Goal: Task Accomplishment & Management: Use online tool/utility

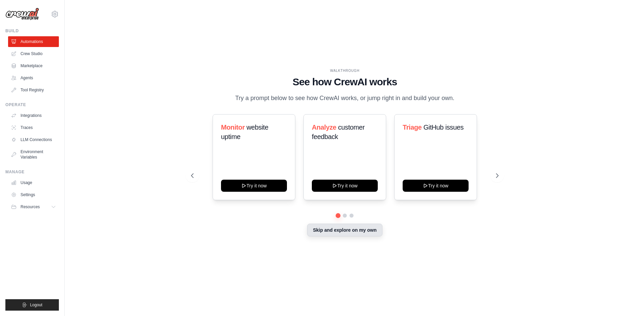
click at [337, 237] on button "Skip and explore on my own" at bounding box center [344, 230] width 75 height 13
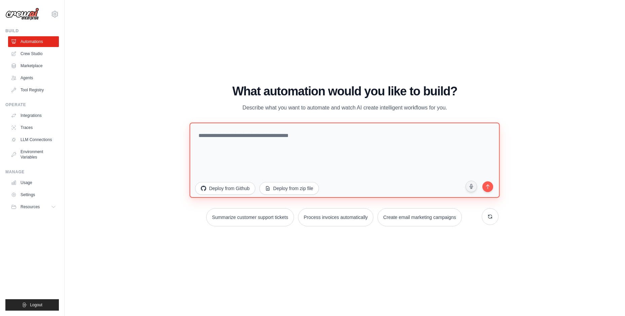
click at [242, 136] on textarea at bounding box center [345, 159] width 310 height 75
type textarea "*"
paste textarea "**********"
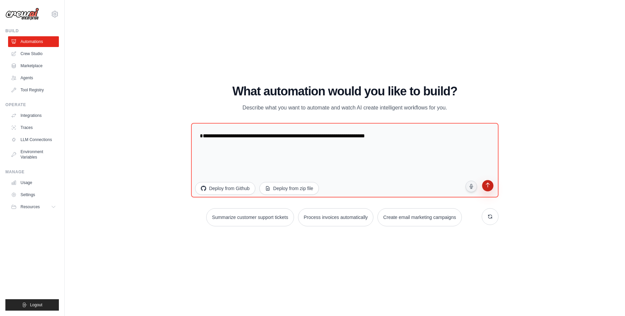
click at [490, 188] on icon "submit" at bounding box center [487, 186] width 6 height 6
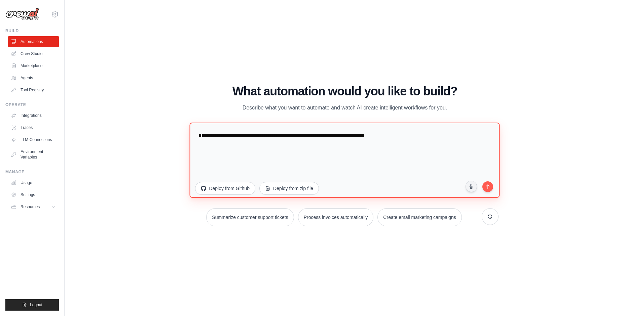
click at [398, 156] on textarea "**********" at bounding box center [345, 159] width 310 height 75
paste textarea "**********"
drag, startPoint x: 341, startPoint y: 146, endPoint x: 410, endPoint y: 147, distance: 68.6
click at [410, 147] on textarea "**********" at bounding box center [345, 159] width 310 height 75
click at [355, 157] on textarea "**********" at bounding box center [345, 159] width 310 height 75
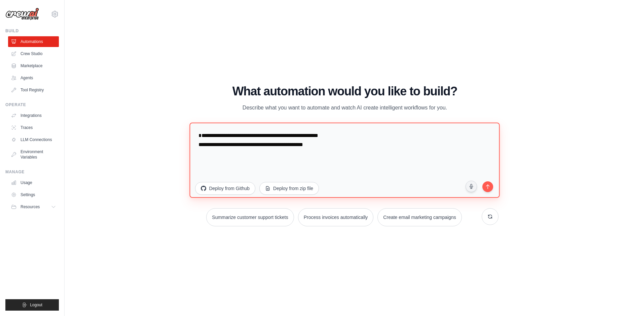
click at [298, 152] on textarea "**********" at bounding box center [345, 159] width 310 height 75
click at [378, 156] on textarea "**********" at bounding box center [345, 159] width 310 height 75
click at [197, 146] on textarea "**********" at bounding box center [345, 159] width 310 height 75
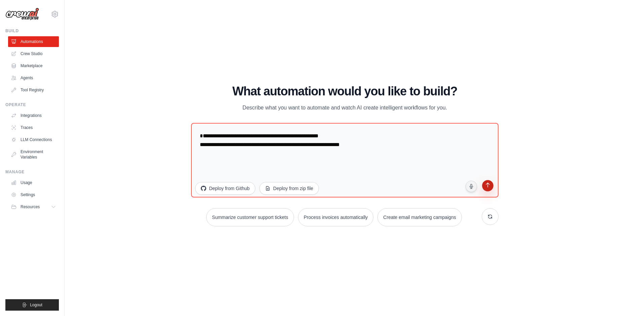
click at [490, 188] on icon "submit" at bounding box center [487, 186] width 6 height 6
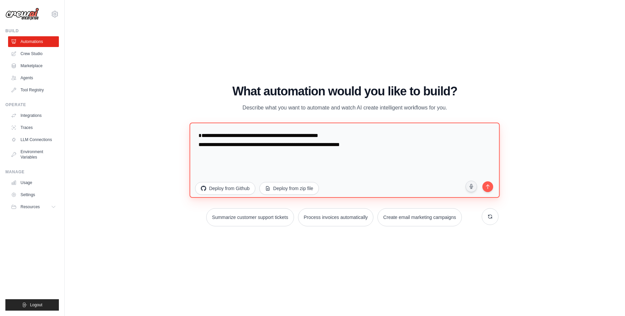
click at [218, 157] on textarea "**********" at bounding box center [345, 159] width 310 height 75
drag, startPoint x: 342, startPoint y: 145, endPoint x: 163, endPoint y: 141, distance: 178.5
click at [163, 141] on div "WALKTHROUGH See how CrewAI works Try a prompt below to see how CrewAI works, or…" at bounding box center [344, 158] width 538 height 303
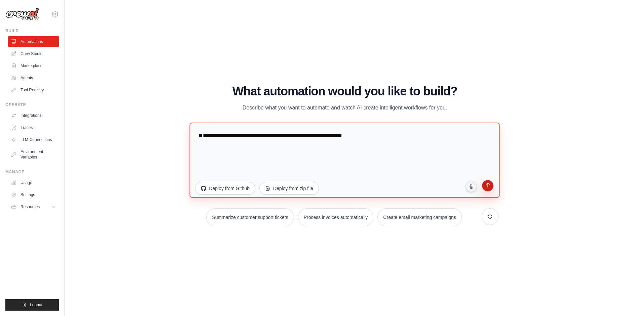
type textarea "**********"
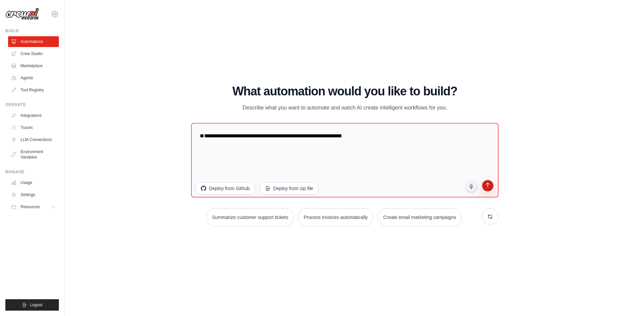
click at [490, 185] on icon "submit" at bounding box center [487, 186] width 6 height 6
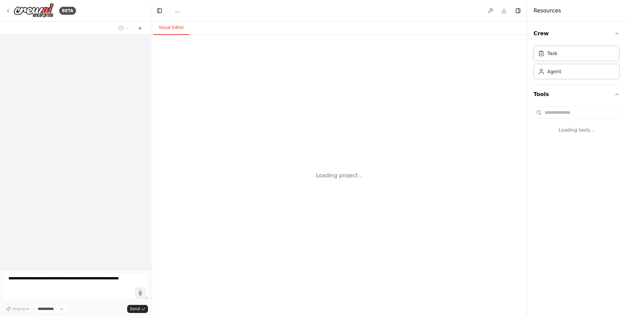
select select "****"
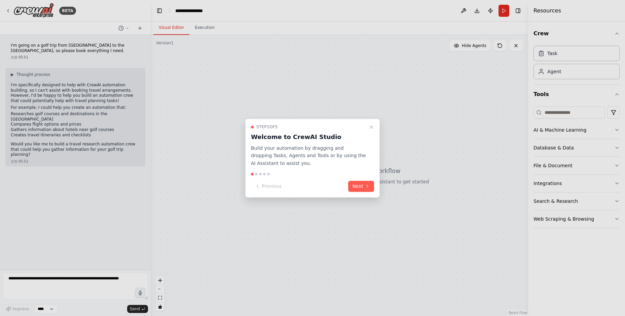
click at [271, 197] on div "Step 1 of 5 Welcome to CrewAI Studio Build your automation by dragging and drop…" at bounding box center [312, 158] width 134 height 79
click at [365, 186] on icon at bounding box center [366, 186] width 5 height 5
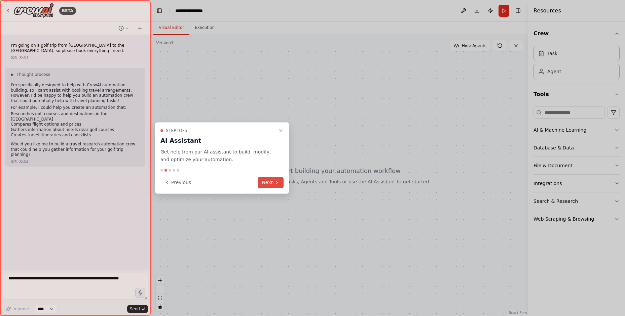
click at [274, 184] on icon at bounding box center [276, 182] width 5 height 5
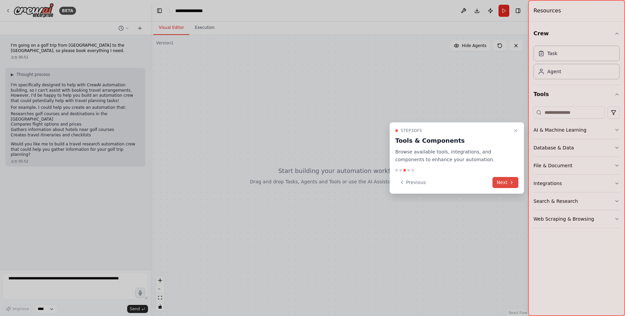
click at [506, 182] on button "Next" at bounding box center [505, 182] width 26 height 11
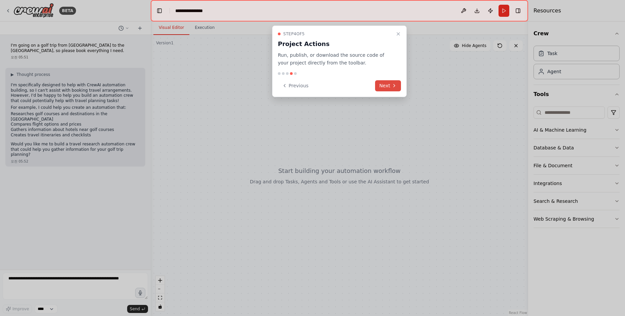
click at [396, 85] on icon at bounding box center [393, 85] width 5 height 5
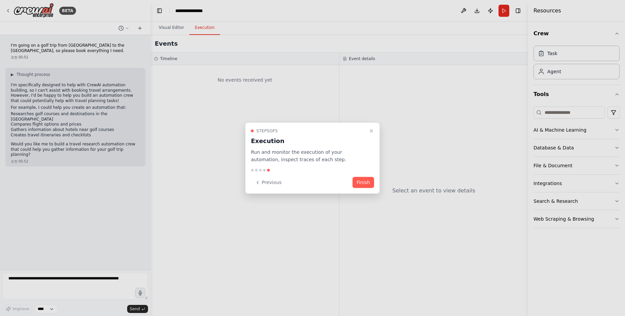
click at [366, 181] on button "Finish" at bounding box center [363, 182] width 22 height 11
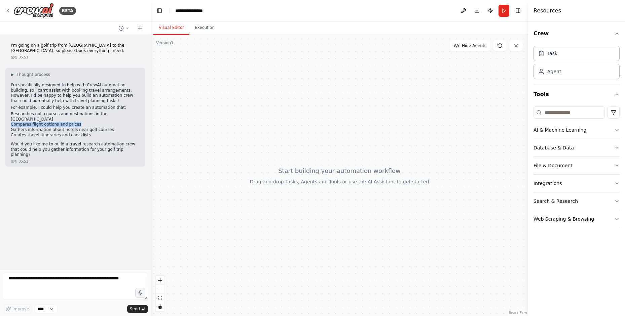
drag, startPoint x: 81, startPoint y: 118, endPoint x: 7, endPoint y: 122, distance: 73.4
click at [7, 122] on div "▶ Thought process I'm specifically designed to help with CrewAI automation buil…" at bounding box center [75, 117] width 140 height 99
copy li "Compares flight options and prices"
click at [80, 115] on li "Researches golf courses and destinations in the US" at bounding box center [75, 117] width 129 height 10
click at [81, 122] on li "Compares flight options and prices" at bounding box center [75, 124] width 129 height 5
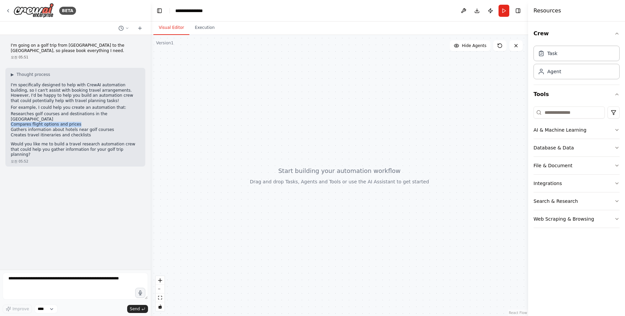
drag, startPoint x: 83, startPoint y: 119, endPoint x: 8, endPoint y: 121, distance: 74.6
click at [8, 121] on div "▶ Thought process I'm specifically designed to help with CrewAI automation buil…" at bounding box center [75, 117] width 140 height 99
copy li "Compares flight options and prices"
click at [111, 127] on li "Gathers information about hotels near golf courses" at bounding box center [75, 129] width 129 height 5
drag, startPoint x: 110, startPoint y: 124, endPoint x: 10, endPoint y: 122, distance: 99.5
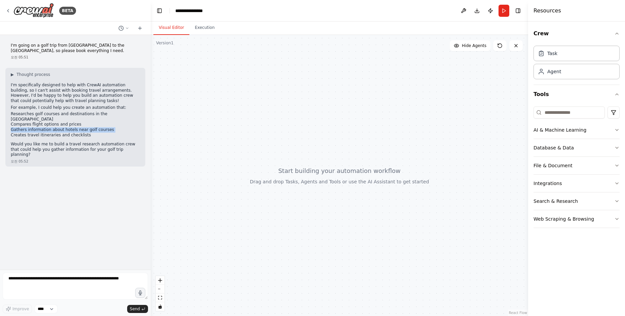
click at [10, 122] on div "▶ Thought process I'm specifically designed to help with CrewAI automation buil…" at bounding box center [75, 117] width 140 height 99
copy ul "Gathers information about hotels near golf courses"
click at [107, 127] on li "Gathers information about hotels near golf courses" at bounding box center [75, 129] width 129 height 5
drag, startPoint x: 109, startPoint y: 124, endPoint x: 4, endPoint y: 124, distance: 105.2
click at [4, 124] on div "I'm going on a golf trip from Korea to the US, so please book everything I need…" at bounding box center [75, 152] width 151 height 235
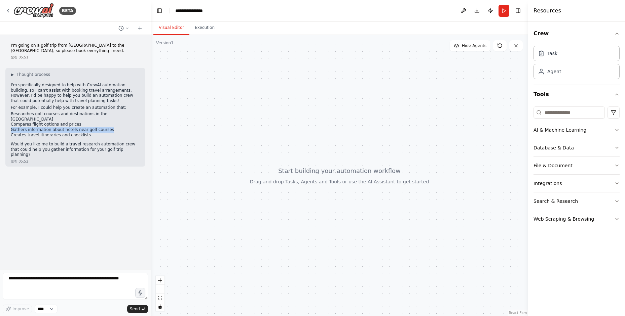
copy li "Gathers information about hotels near golf courses"
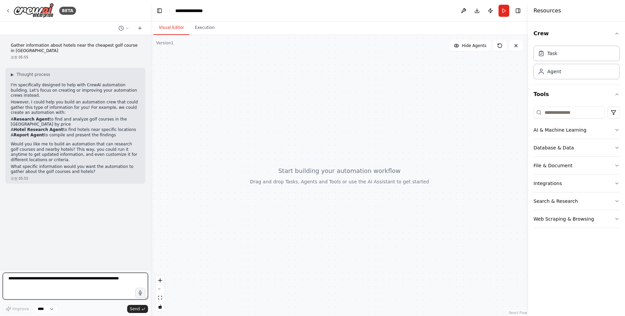
click at [98, 281] on textarea at bounding box center [75, 286] width 145 height 27
type textarea "*"
type textarea "**********"
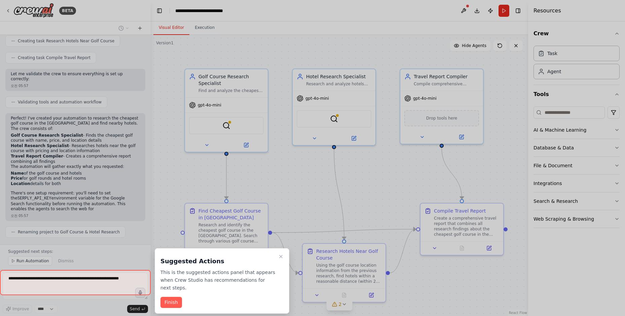
scroll to position [426, 0]
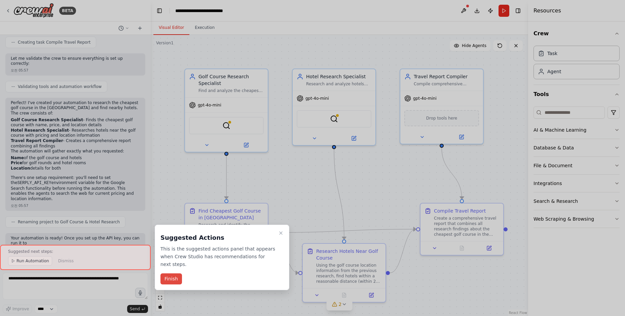
click at [169, 278] on button "Finish" at bounding box center [171, 279] width 22 height 11
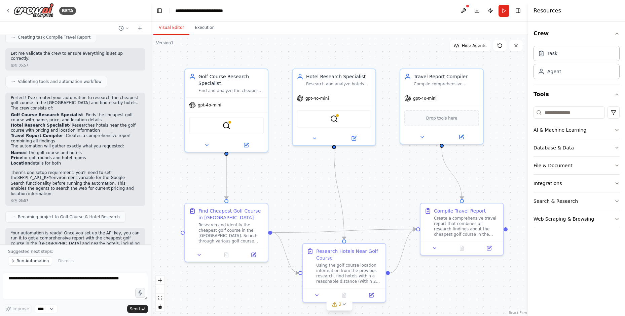
scroll to position [447, 0]
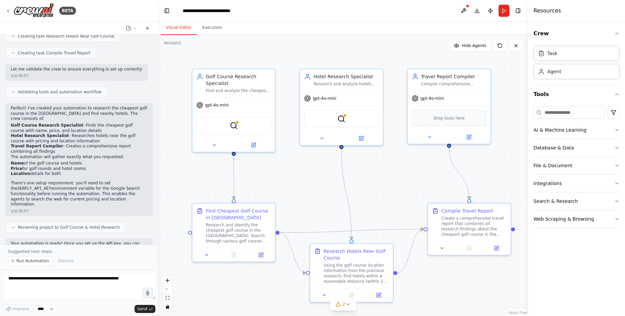
drag, startPoint x: 151, startPoint y: 181, endPoint x: 156, endPoint y: 98, distance: 83.2
click at [157, 96] on div at bounding box center [156, 158] width 3 height 316
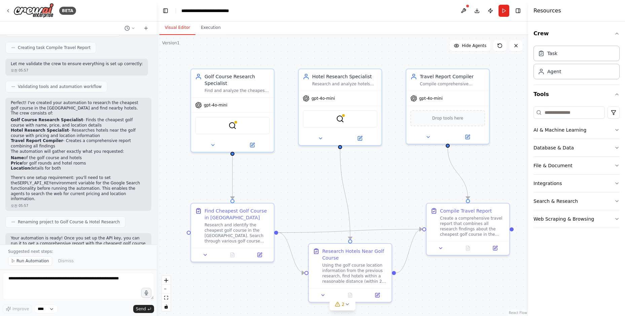
click at [155, 126] on div at bounding box center [155, 158] width 3 height 316
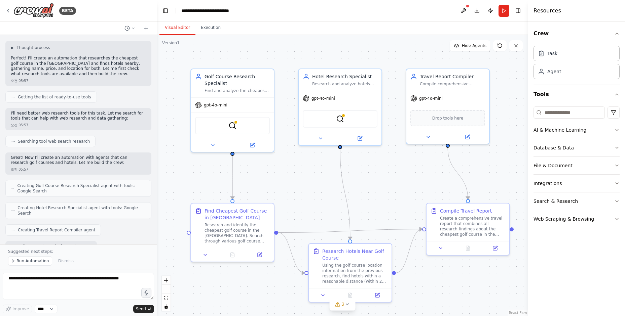
scroll to position [169, 0]
click at [156, 148] on div at bounding box center [155, 158] width 3 height 316
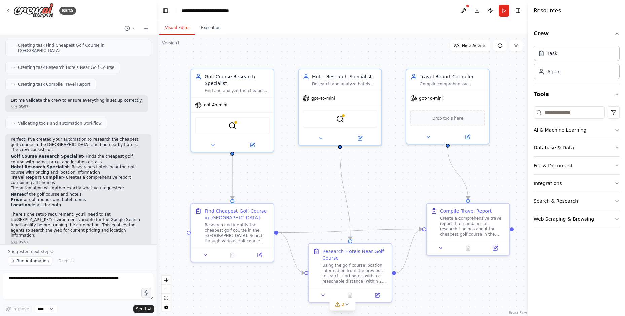
scroll to position [431, 0]
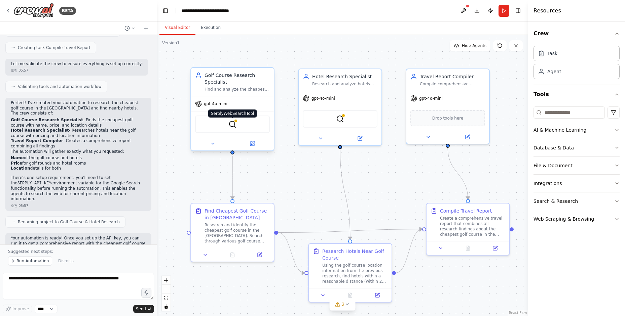
click at [232, 127] on img at bounding box center [232, 124] width 8 height 8
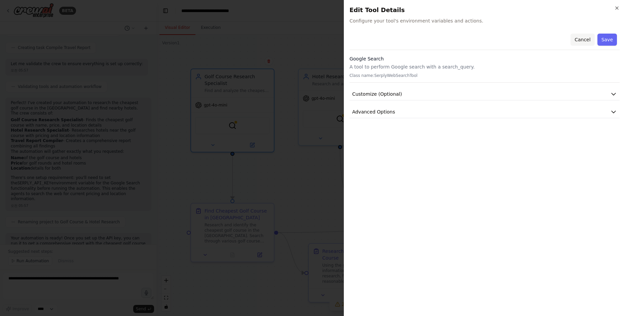
click at [583, 39] on button "Cancel" at bounding box center [582, 40] width 24 height 12
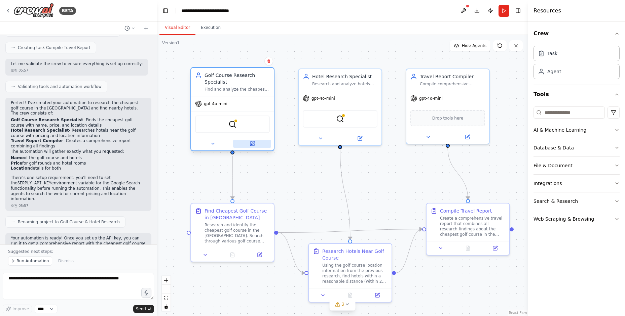
click at [255, 146] on button at bounding box center [252, 144] width 38 height 8
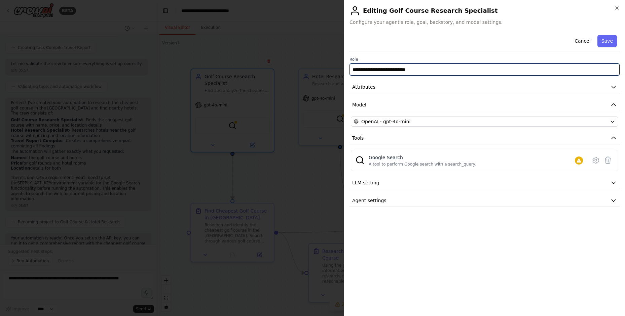
click at [375, 71] on input "**********" at bounding box center [484, 70] width 270 height 12
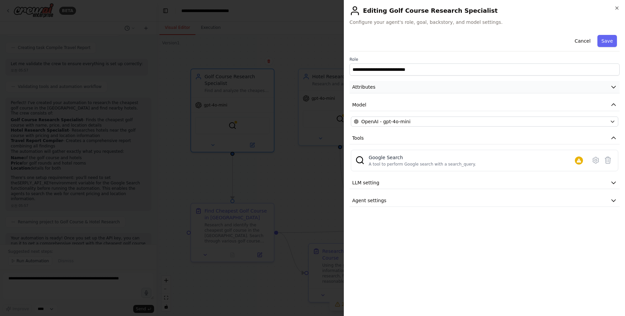
click at [374, 87] on button "Attributes" at bounding box center [484, 87] width 270 height 12
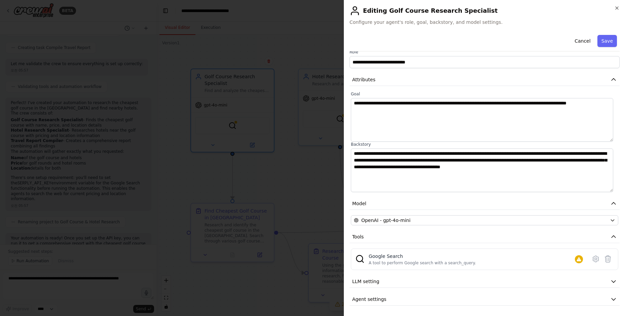
scroll to position [8, 0]
click at [301, 45] on div at bounding box center [312, 158] width 625 height 316
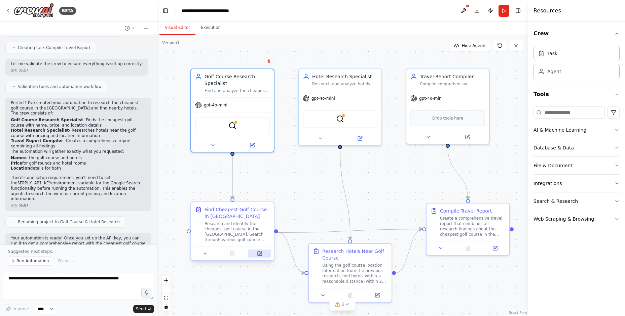
click at [260, 253] on icon at bounding box center [259, 252] width 3 height 3
click at [198, 78] on icon at bounding box center [198, 75] width 7 height 7
click at [229, 212] on div "Find Cheapest Golf Course in USA" at bounding box center [236, 212] width 65 height 13
click at [358, 136] on icon at bounding box center [360, 137] width 4 height 4
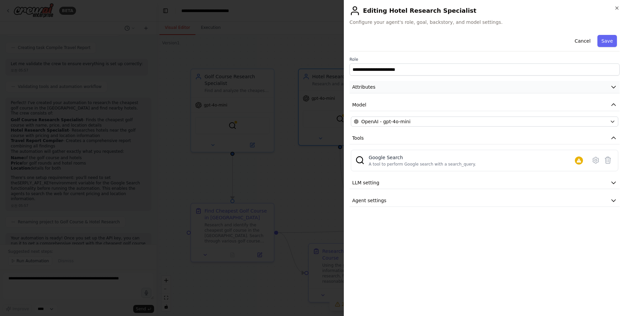
click at [366, 84] on span "Attributes" at bounding box center [363, 87] width 23 height 7
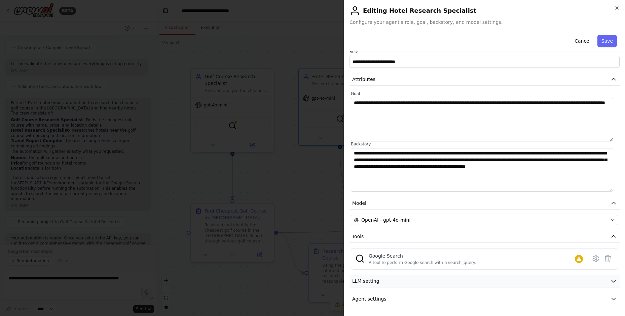
click at [378, 283] on button "LLM setting" at bounding box center [484, 281] width 270 height 12
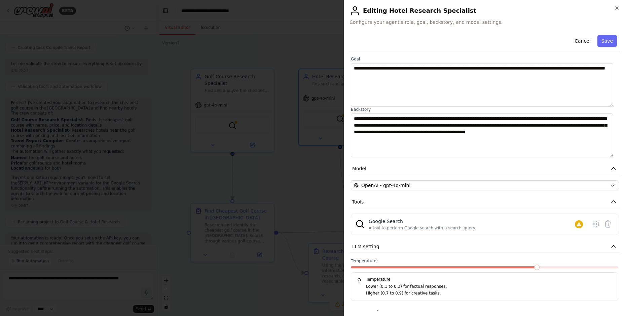
scroll to position [56, 0]
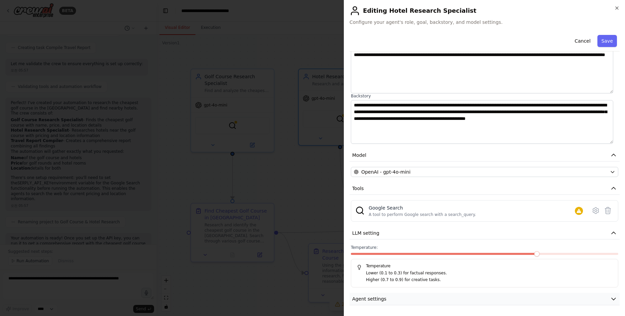
click at [375, 297] on span "Agent settings" at bounding box center [369, 299] width 34 height 7
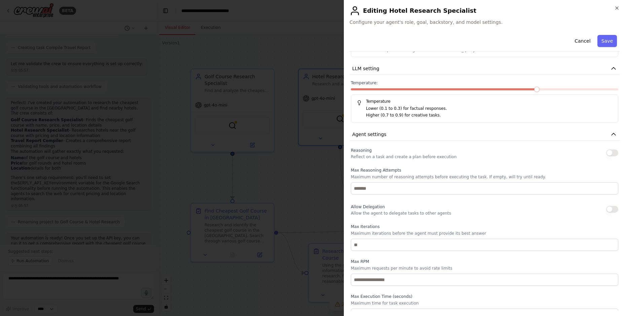
scroll to position [231, 0]
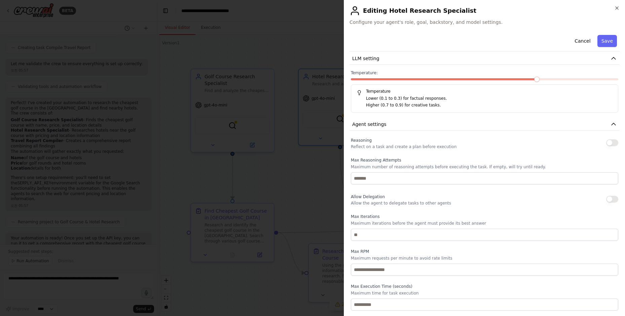
click at [314, 169] on div at bounding box center [312, 158] width 625 height 316
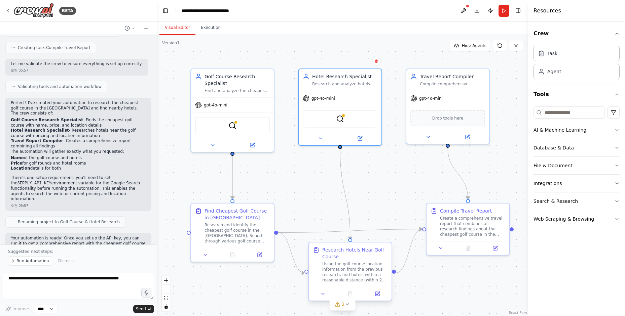
click at [361, 265] on div "Using the golf course location information from the previous research, find hot…" at bounding box center [354, 273] width 65 height 22
click at [380, 295] on button at bounding box center [376, 294] width 23 height 8
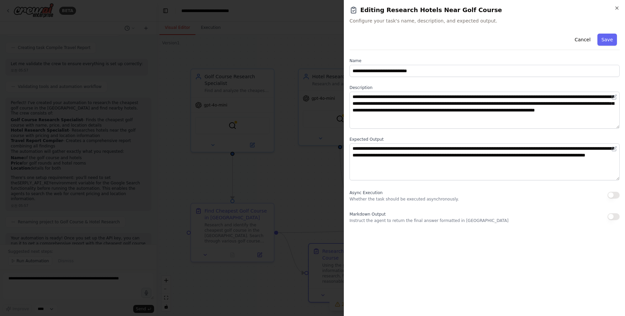
click at [363, 199] on p "Whether the task should be executed asynchronously." at bounding box center [403, 199] width 109 height 5
click at [304, 153] on div at bounding box center [312, 158] width 625 height 316
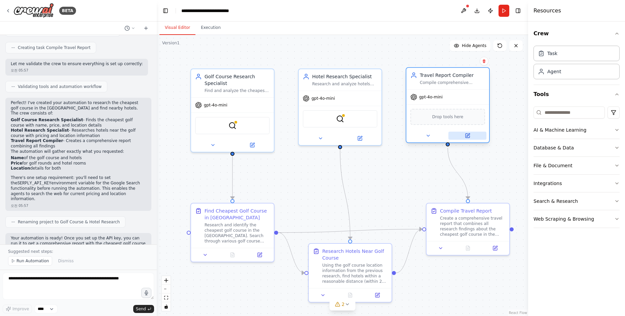
click at [467, 135] on icon at bounding box center [467, 134] width 3 height 3
click at [467, 133] on icon at bounding box center [467, 135] width 5 height 5
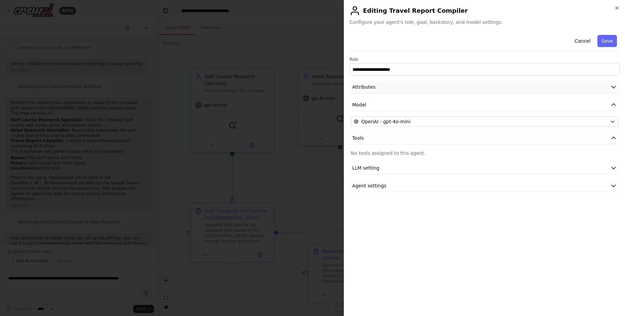
click at [364, 86] on span "Attributes" at bounding box center [363, 87] width 23 height 7
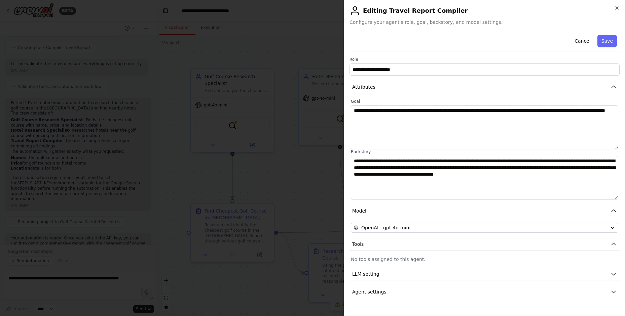
click at [311, 174] on div at bounding box center [312, 158] width 625 height 316
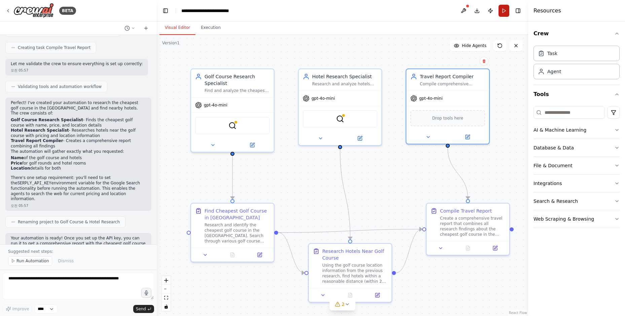
click at [502, 11] on button "Run" at bounding box center [503, 11] width 11 height 12
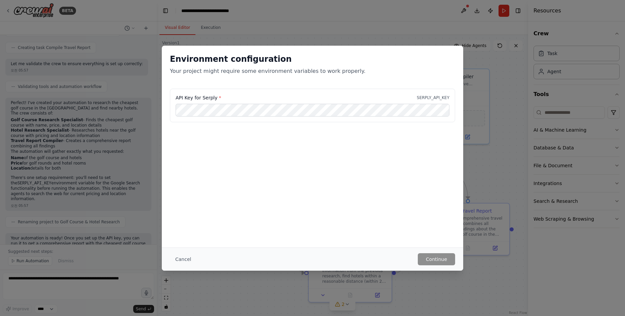
click at [302, 93] on div "API Key for Serply * SERPLY_API_KEY" at bounding box center [312, 106] width 285 height 34
click at [444, 96] on p "SERPLY_API_KEY" at bounding box center [432, 97] width 33 height 5
click at [182, 260] on button "Cancel" at bounding box center [183, 259] width 27 height 12
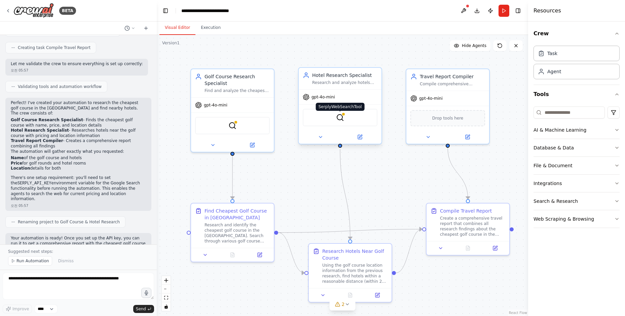
click at [344, 120] on img at bounding box center [340, 118] width 8 height 8
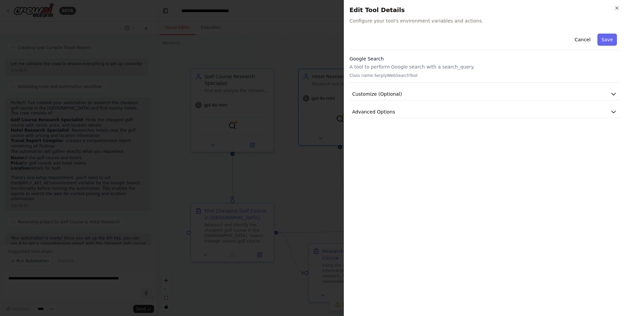
click at [304, 104] on div at bounding box center [312, 158] width 625 height 316
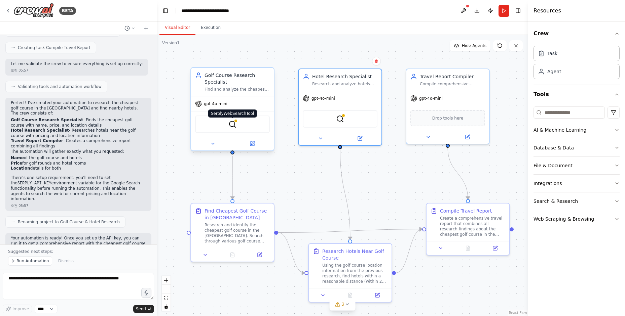
click at [234, 124] on img at bounding box center [232, 124] width 8 height 8
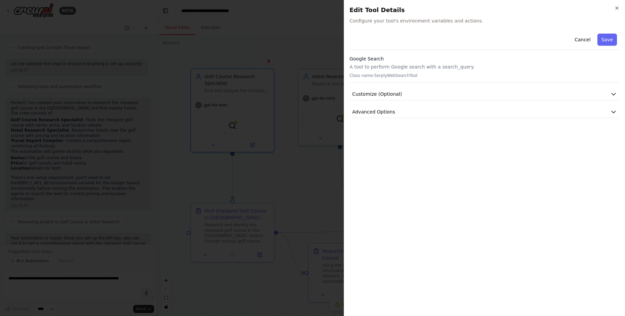
click at [420, 72] on div "Google Search A tool to perform Google search with a search_query. Class name: …" at bounding box center [484, 68] width 270 height 27
click at [398, 73] on div "Google Search A tool to perform Google search with a search_query. Class name: …" at bounding box center [484, 68] width 270 height 27
click at [378, 96] on span "Customize (Optional)" at bounding box center [377, 94] width 50 height 7
click at [378, 94] on span "Customize (Optional)" at bounding box center [377, 94] width 50 height 7
click at [285, 66] on div at bounding box center [312, 158] width 625 height 316
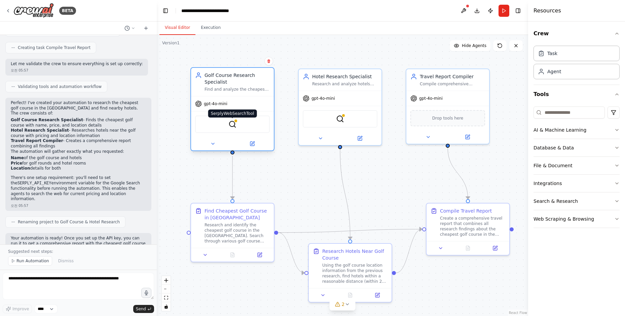
click at [232, 126] on img at bounding box center [232, 124] width 8 height 8
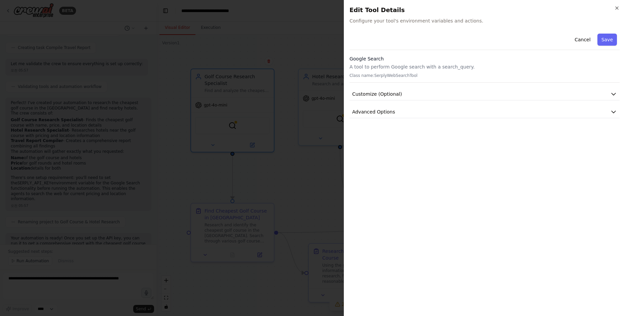
click at [387, 73] on p "Class name: SerplyWebSearchTool" at bounding box center [484, 75] width 270 height 5
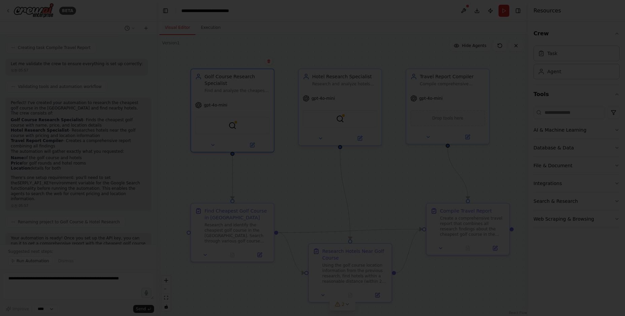
click at [302, 72] on div at bounding box center [312, 158] width 625 height 316
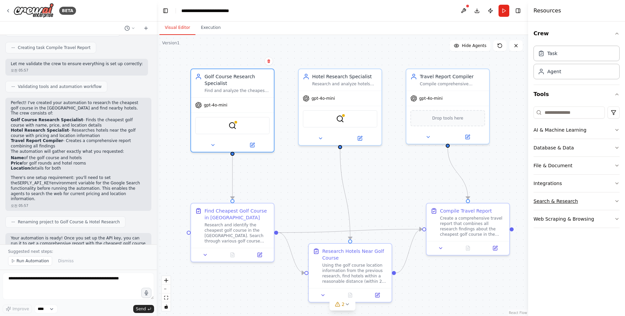
click at [556, 201] on button "Search & Research" at bounding box center [576, 201] width 86 height 17
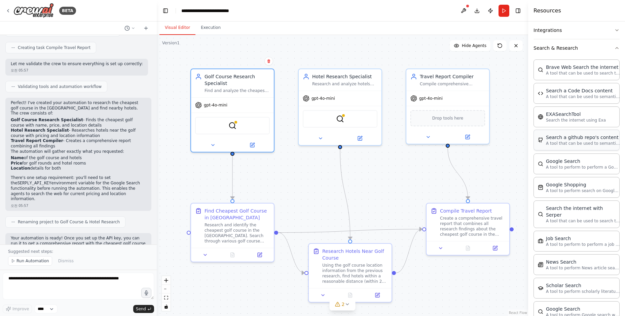
scroll to position [157, 0]
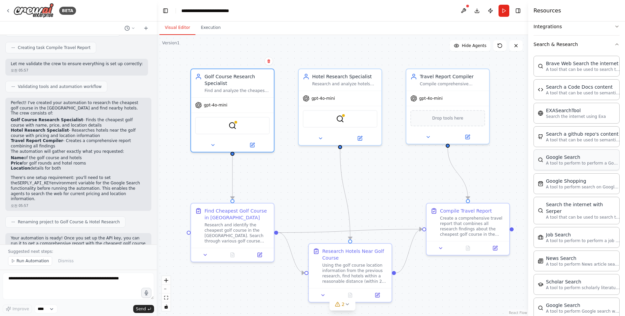
click at [564, 164] on p "A tool to perform to perform a Google search with a search_query." at bounding box center [583, 163] width 74 height 5
click at [566, 161] on p "A tool to perform to perform a Google search with a search_query." at bounding box center [583, 163] width 74 height 5
drag, startPoint x: 566, startPoint y: 166, endPoint x: 579, endPoint y: 170, distance: 13.4
click at [579, 170] on div "Google Search A tool to perform to perform a Google search with a search_query." at bounding box center [576, 160] width 86 height 21
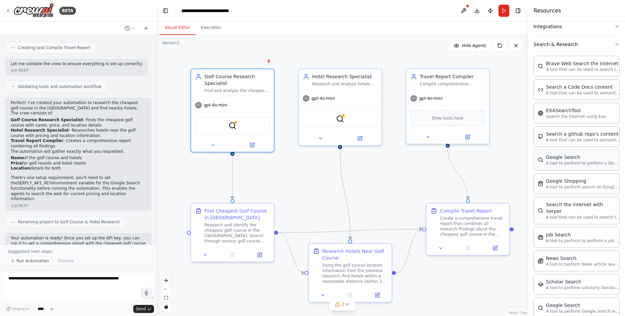
click at [579, 170] on div "Google Search A tool to perform to perform a Google search with a search_query." at bounding box center [576, 160] width 86 height 21
click at [579, 168] on div "Google Search A tool to perform to perform a Google search with a search_query." at bounding box center [576, 160] width 86 height 21
click at [572, 163] on p "A tool to perform to perform a Google search with a search_query." at bounding box center [583, 163] width 74 height 5
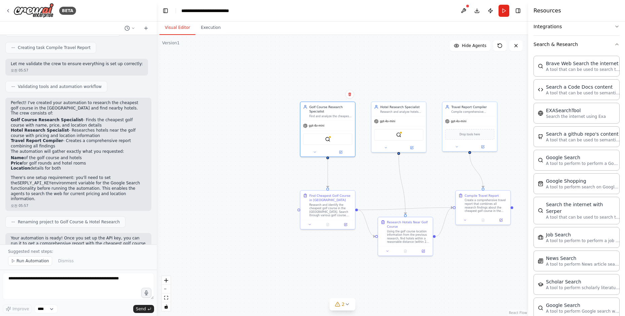
click at [360, 180] on div ".deletable-edge-delete-btn { width: 20px; height: 20px; border: 0px solid #ffff…" at bounding box center [342, 175] width 371 height 281
click at [332, 141] on div "SerplyWebSearchTool" at bounding box center [327, 138] width 49 height 11
click at [328, 141] on img at bounding box center [327, 138] width 5 height 5
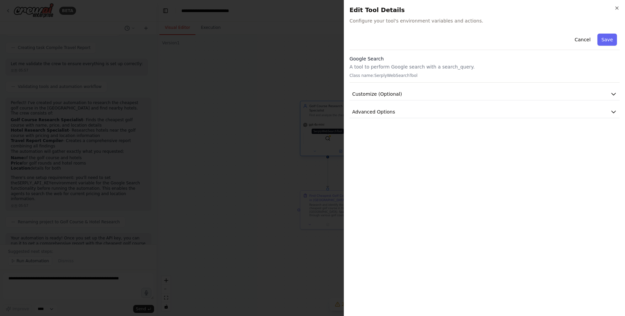
click at [328, 141] on div at bounding box center [312, 158] width 625 height 316
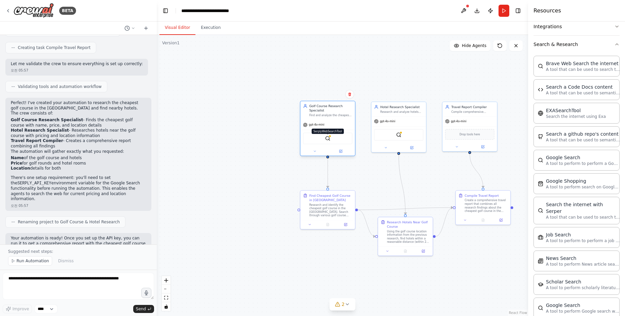
click at [328, 139] on img at bounding box center [327, 138] width 5 height 5
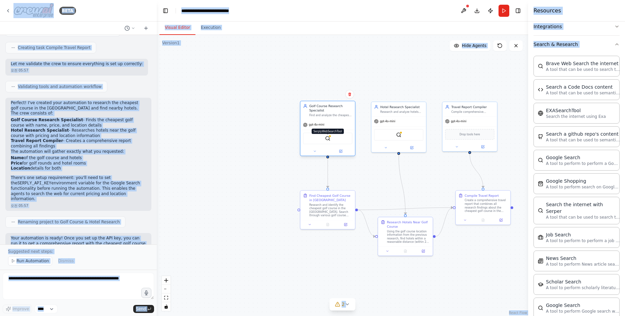
click at [328, 139] on img at bounding box center [327, 138] width 5 height 5
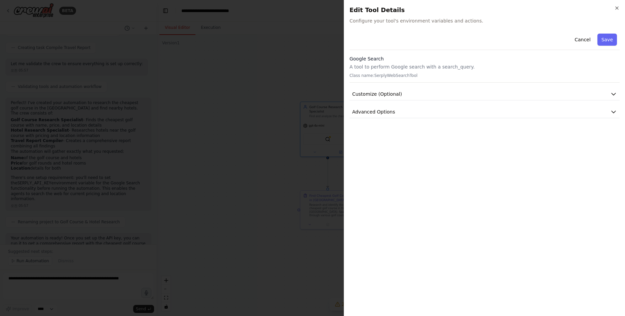
click at [398, 71] on div "Google Search A tool to perform Google search with a search_query. Class name: …" at bounding box center [484, 68] width 270 height 27
click at [445, 93] on button "Customize (Optional)" at bounding box center [484, 94] width 270 height 12
click at [323, 88] on div at bounding box center [312, 158] width 625 height 316
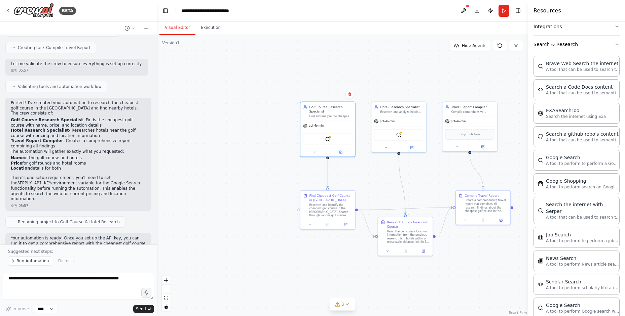
click at [154, 53] on div at bounding box center [155, 158] width 3 height 316
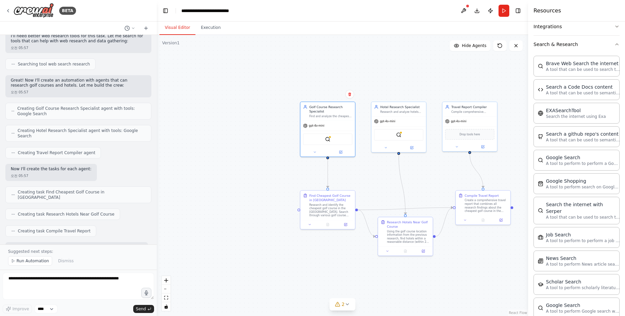
scroll to position [64, 0]
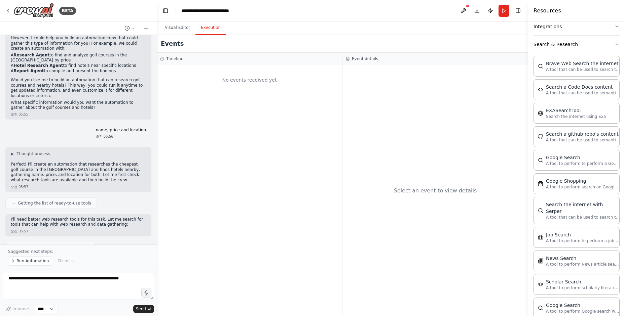
click at [211, 32] on button "Execution" at bounding box center [210, 28] width 31 height 14
click at [502, 9] on button "Run" at bounding box center [503, 11] width 11 height 12
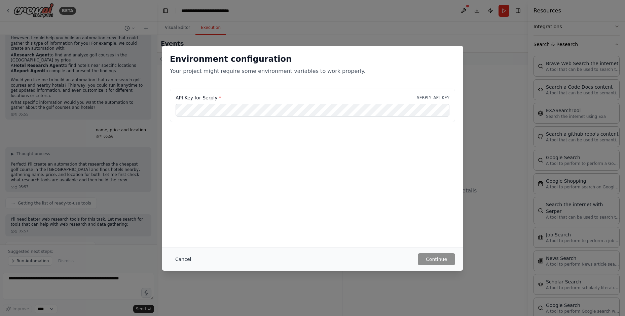
click at [182, 258] on button "Cancel" at bounding box center [183, 259] width 27 height 12
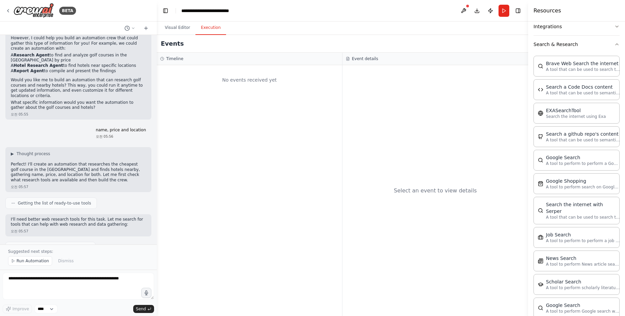
scroll to position [69, 0]
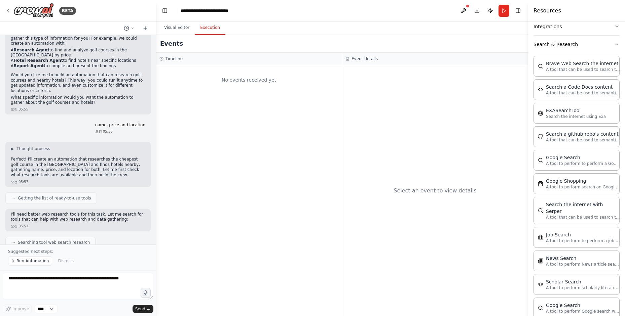
drag, startPoint x: 155, startPoint y: 70, endPoint x: 156, endPoint y: 47, distance: 22.2
click at [156, 47] on div "BETA Gather information about hotels near the cheapest golf course in USA 오전 05…" at bounding box center [312, 158] width 625 height 316
click at [155, 49] on div at bounding box center [154, 158] width 3 height 316
click at [155, 46] on div at bounding box center [154, 158] width 3 height 316
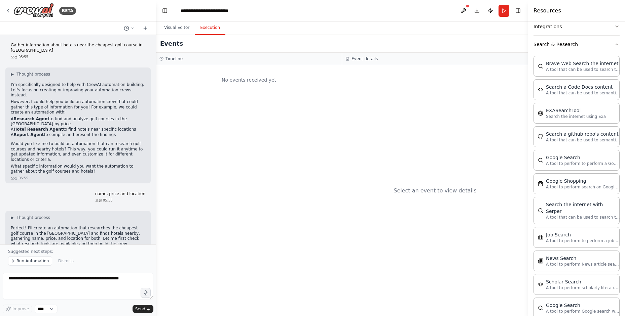
scroll to position [0, 0]
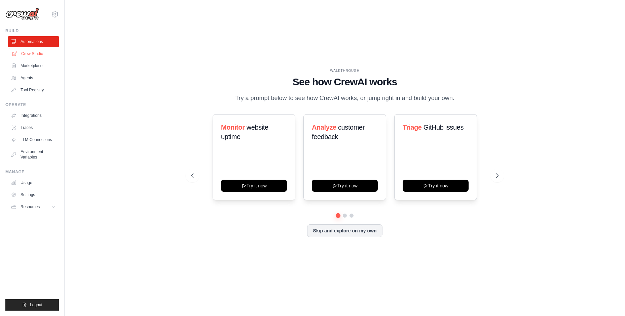
click at [27, 52] on link "Crew Studio" at bounding box center [34, 53] width 51 height 11
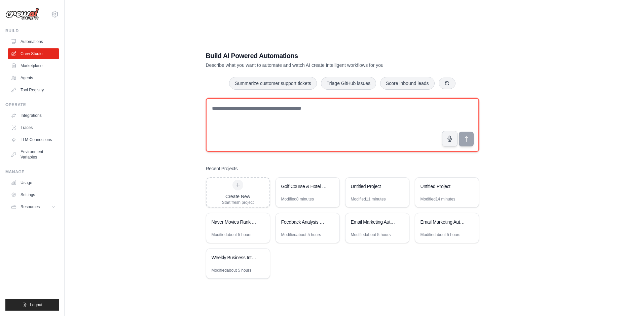
click at [244, 110] on textarea at bounding box center [342, 125] width 273 height 54
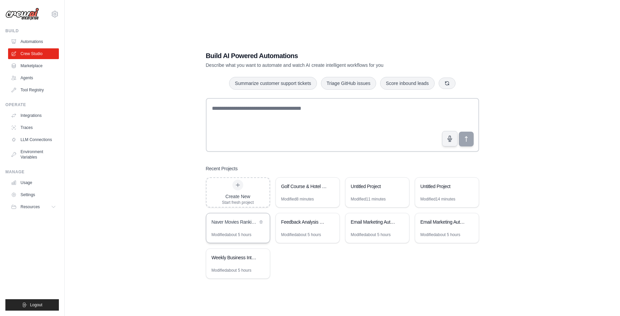
click at [239, 223] on div "Naver Movies Ranking Scraper" at bounding box center [234, 222] width 46 height 7
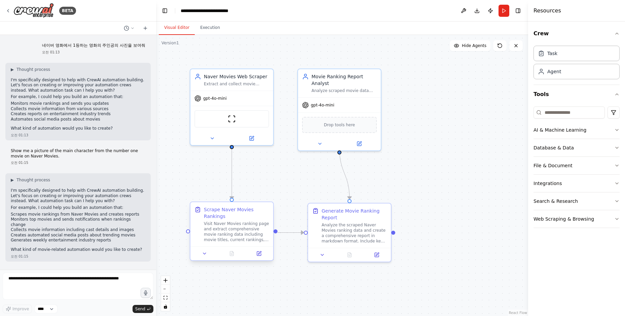
scroll to position [250, 0]
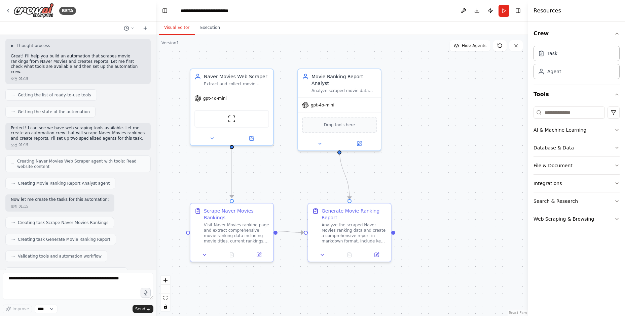
click at [154, 52] on div at bounding box center [154, 158] width 3 height 316
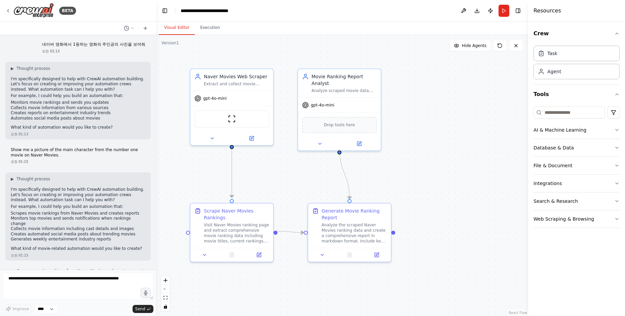
scroll to position [0, 0]
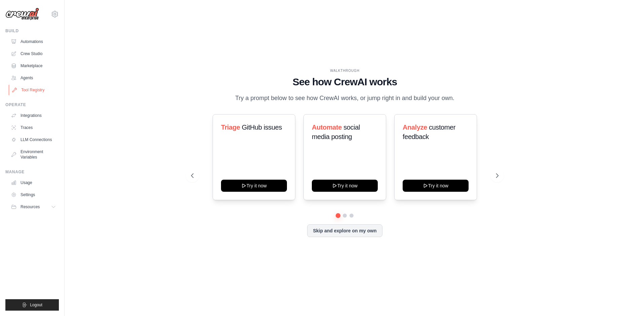
click at [39, 91] on link "Tool Registry" at bounding box center [34, 90] width 51 height 11
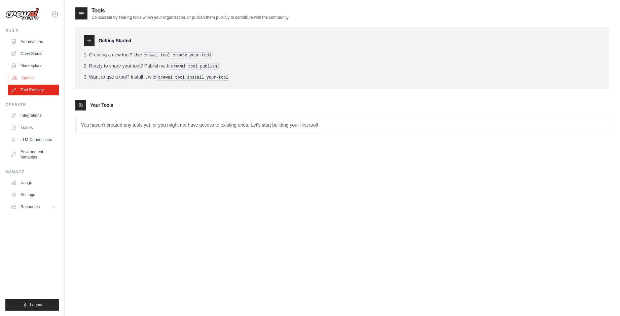
click at [24, 77] on link "Agents" at bounding box center [34, 78] width 51 height 11
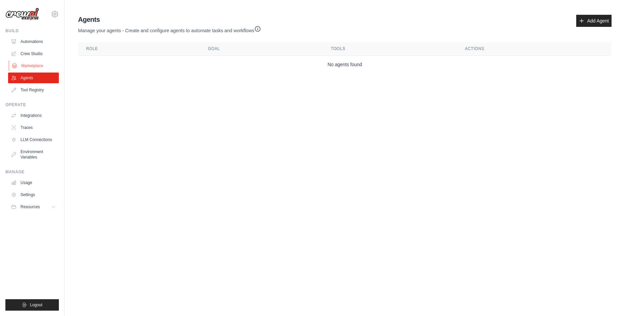
click at [33, 64] on link "Marketplace" at bounding box center [34, 66] width 51 height 11
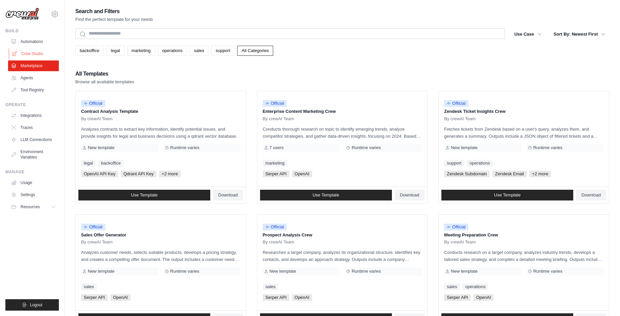
click at [26, 57] on link "Crew Studio" at bounding box center [34, 53] width 51 height 11
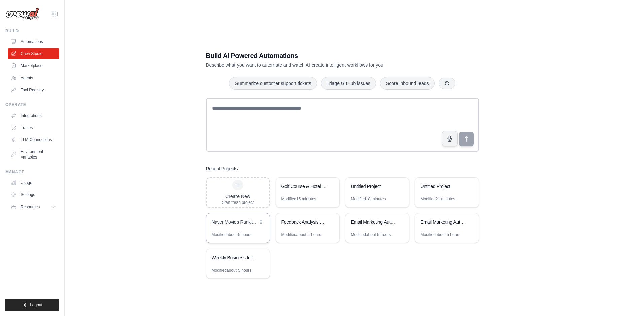
click at [244, 225] on div "Naver Movies Ranking Scraper" at bounding box center [234, 222] width 46 height 7
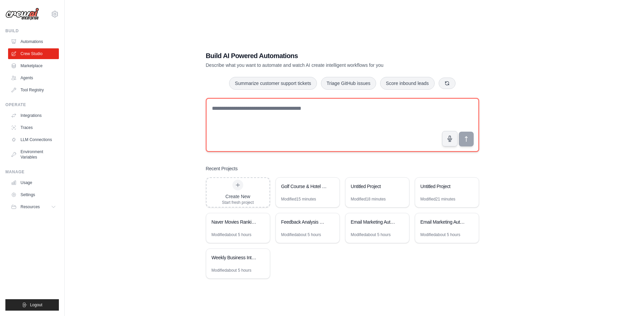
click at [255, 106] on textarea at bounding box center [342, 125] width 273 height 54
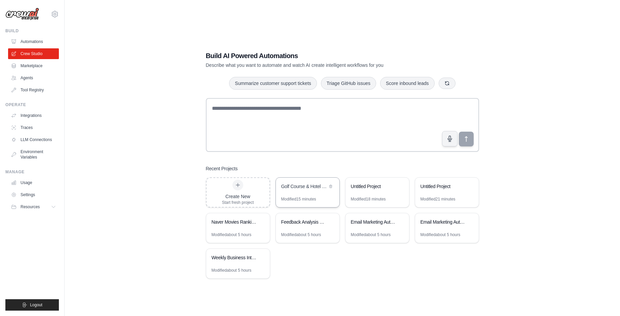
click at [317, 188] on div "Golf Course & Hotel Research" at bounding box center [304, 186] width 46 height 7
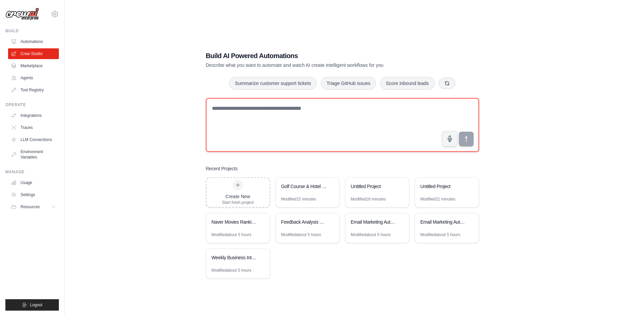
click at [298, 117] on textarea at bounding box center [342, 125] width 273 height 54
paste textarea "**********"
click at [230, 111] on textarea "**********" at bounding box center [342, 125] width 273 height 54
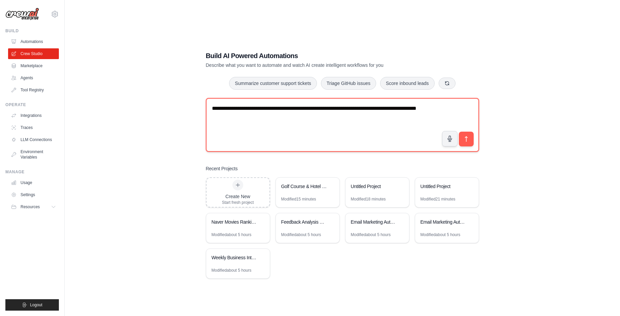
click at [255, 119] on textarea "**********" at bounding box center [342, 125] width 273 height 54
drag, startPoint x: 281, startPoint y: 123, endPoint x: 201, endPoint y: 101, distance: 83.1
click at [201, 101] on div "**********" at bounding box center [342, 164] width 289 height 249
type textarea "**********"
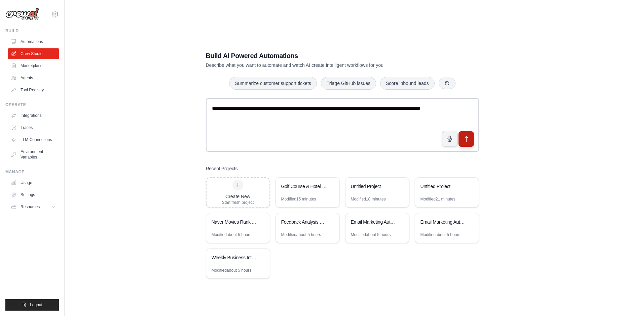
click at [462, 139] on button "submit" at bounding box center [465, 138] width 15 height 15
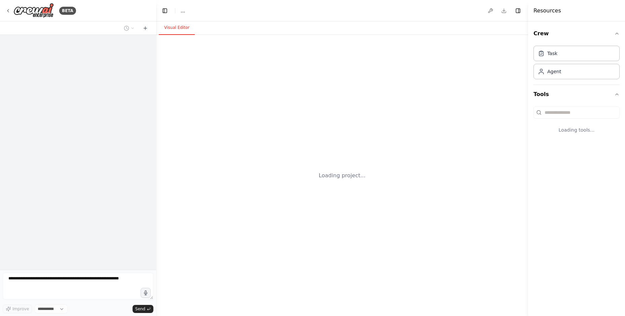
select select "****"
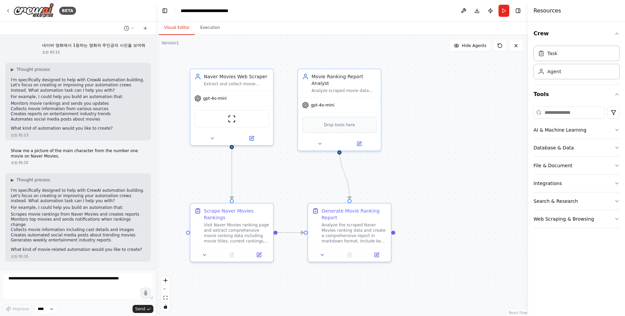
scroll to position [393, 0]
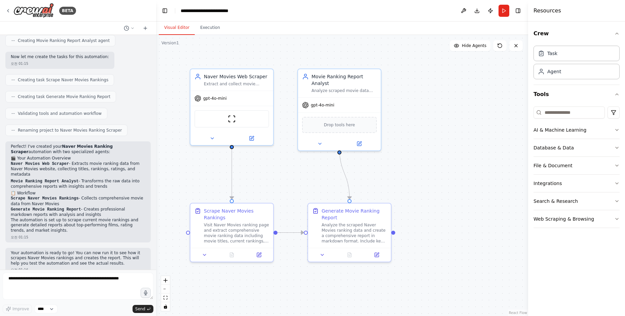
click at [155, 89] on div at bounding box center [154, 158] width 3 height 316
click at [153, 86] on div at bounding box center [154, 158] width 3 height 316
click at [210, 27] on button "Execution" at bounding box center [210, 28] width 31 height 14
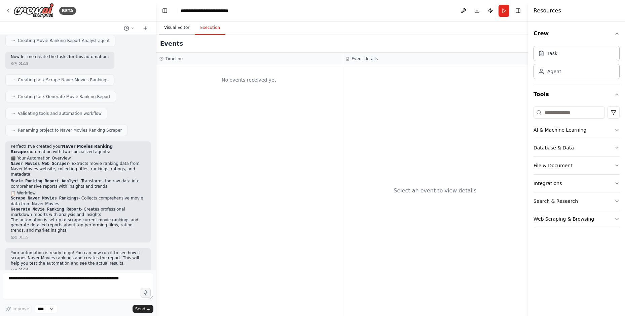
click at [184, 29] on button "Visual Editor" at bounding box center [177, 28] width 36 height 14
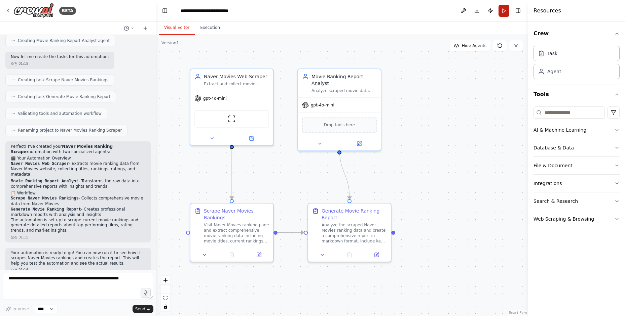
click at [506, 8] on button "Run" at bounding box center [503, 11] width 11 height 12
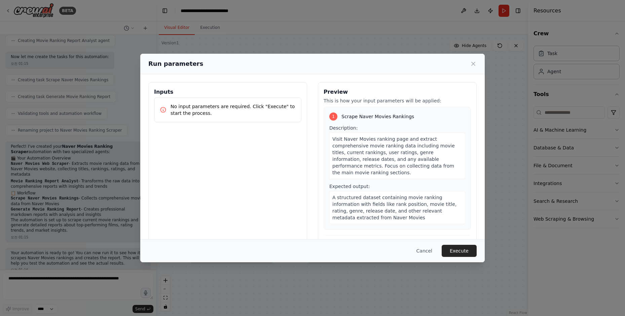
click at [459, 251] on button "Execute" at bounding box center [458, 251] width 35 height 12
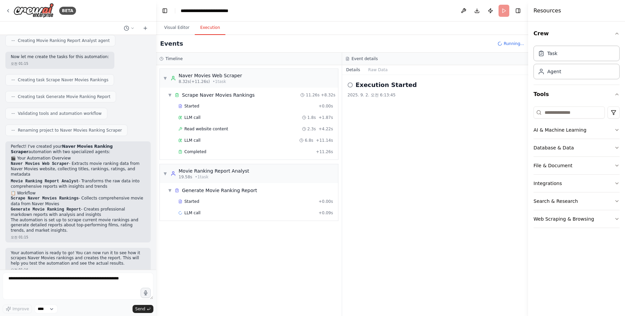
click at [209, 29] on button "Execution" at bounding box center [210, 28] width 31 height 14
click at [229, 91] on div "▼ Scrape Naver Movies Rankings 11.26s + 8.32s" at bounding box center [251, 95] width 173 height 12
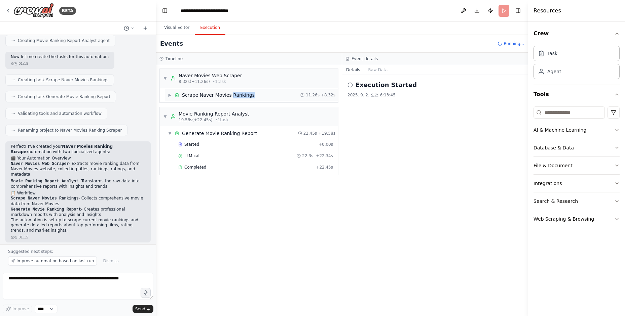
click at [229, 91] on div "▶ Scrape Naver Movies Rankings 11.26s + 8.32s" at bounding box center [251, 95] width 173 height 12
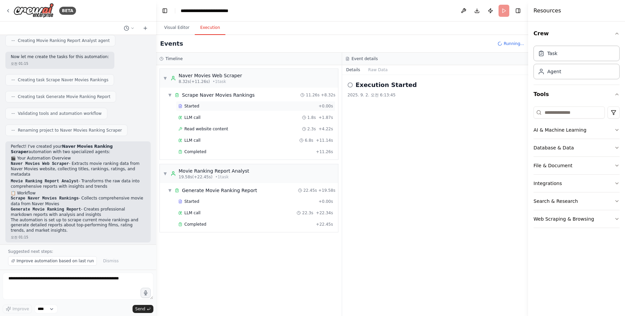
click at [199, 109] on div "Started + 0.00s" at bounding box center [255, 106] width 159 height 10
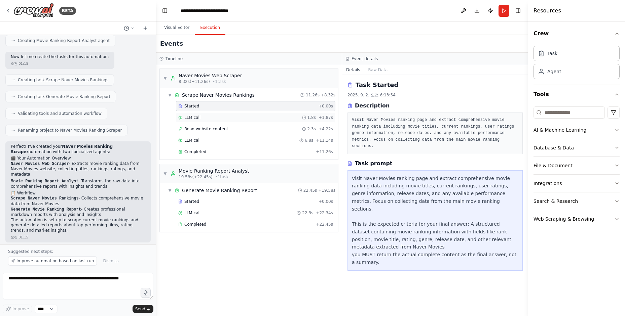
click at [200, 118] on div "LLM call 1.8s + 1.87s" at bounding box center [255, 117] width 155 height 5
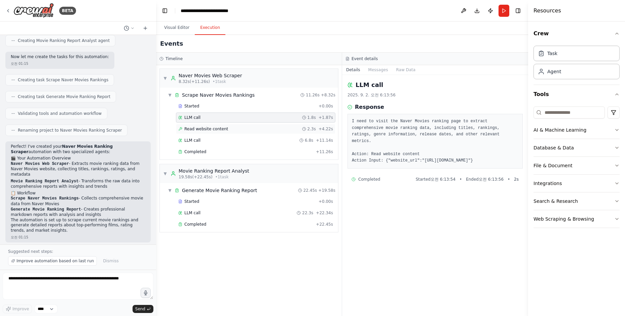
click at [191, 131] on span "Read website content" at bounding box center [206, 128] width 44 height 5
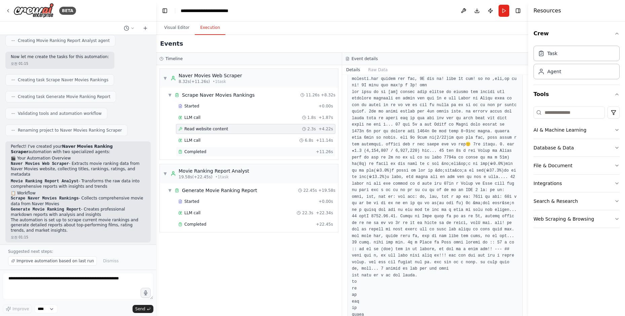
scroll to position [246, 0]
click at [188, 138] on span "LLM call" at bounding box center [192, 140] width 16 height 5
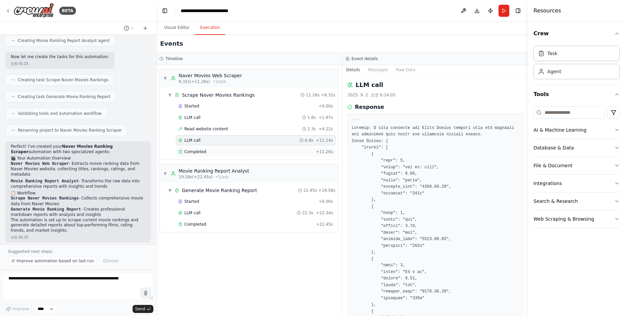
click at [201, 151] on span "Completed" at bounding box center [195, 151] width 22 height 5
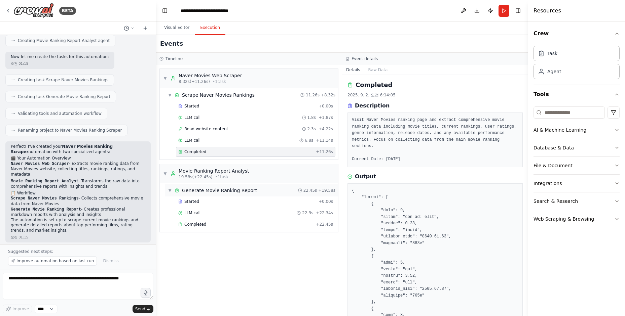
click at [222, 192] on div "Generate Movie Ranking Report" at bounding box center [219, 190] width 75 height 7
click at [216, 193] on div "Generate Movie Ranking Report" at bounding box center [219, 190] width 75 height 7
click at [185, 202] on span "Started" at bounding box center [191, 201] width 15 height 5
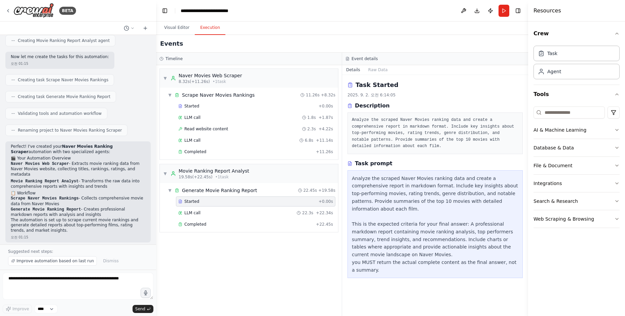
click at [203, 218] on div "Started + 0.00s LLM call 22.3s + 22.34s Completed + 22.45s" at bounding box center [251, 214] width 173 height 34
click at [201, 217] on div "LLM call 22.3s + 22.34s" at bounding box center [255, 213] width 159 height 10
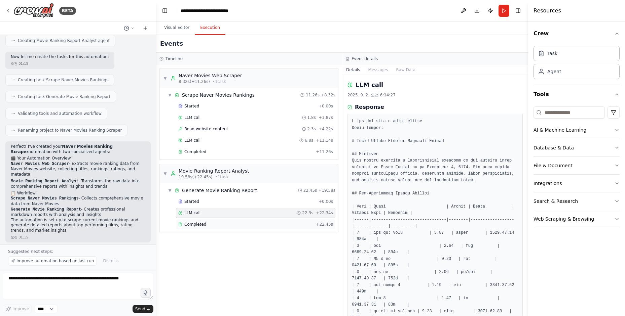
click at [198, 224] on span "Completed" at bounding box center [195, 224] width 22 height 5
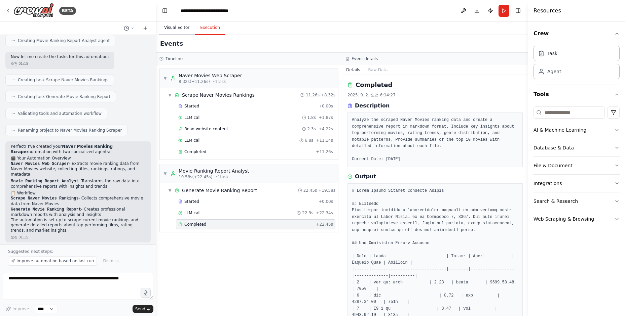
click at [176, 29] on button "Visual Editor" at bounding box center [177, 28] width 36 height 14
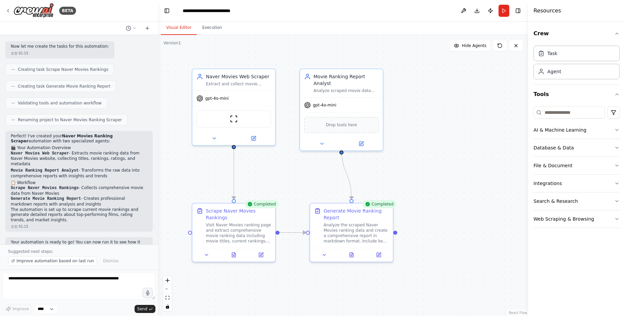
drag, startPoint x: 154, startPoint y: 176, endPoint x: 158, endPoint y: 132, distance: 44.6
click at [158, 132] on div "BETA 네이버 영화에서 1등하는 영화의 주인공의 사진을 보여줘 오전 01:13 ▶ Thought process I'm specifically…" at bounding box center [312, 158] width 625 height 316
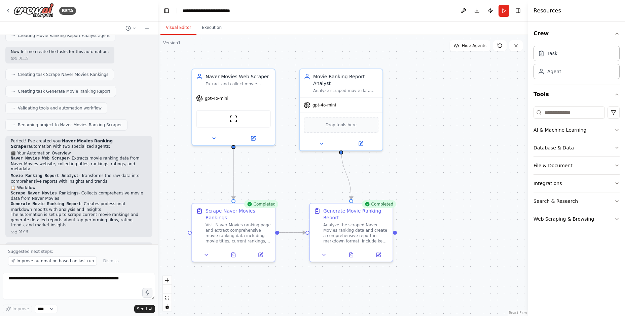
click at [155, 119] on div at bounding box center [156, 158] width 3 height 316
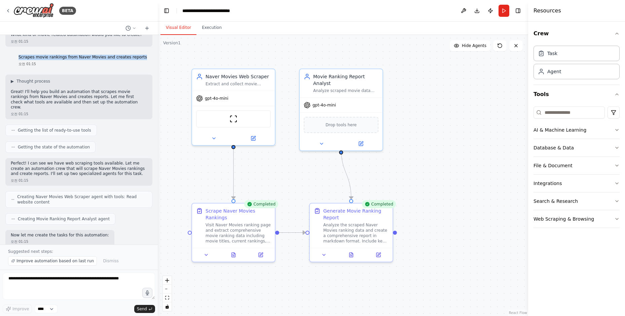
drag, startPoint x: 25, startPoint y: 56, endPoint x: 149, endPoint y: 54, distance: 123.7
click at [149, 54] on div "네이버 영화에서 1등하는 영화의 주인공의 사진을 보여줘 오전 01:13 ▶ Thought process I'm specifically desi…" at bounding box center [79, 140] width 158 height 210
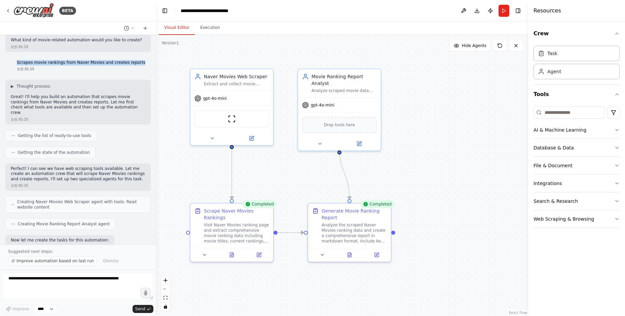
drag, startPoint x: 156, startPoint y: 118, endPoint x: 156, endPoint y: 107, distance: 11.4
click at [156, 107] on div "BETA 네이버 영화에서 1등하는 영화의 주인공의 사진을 보여줘 오전 01:13 ▶ Thought process I'm specifically…" at bounding box center [312, 158] width 625 height 316
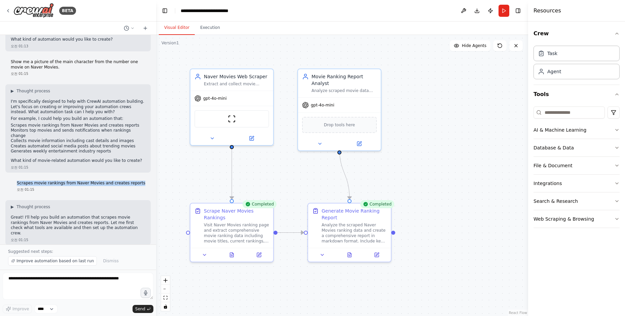
scroll to position [95, 0]
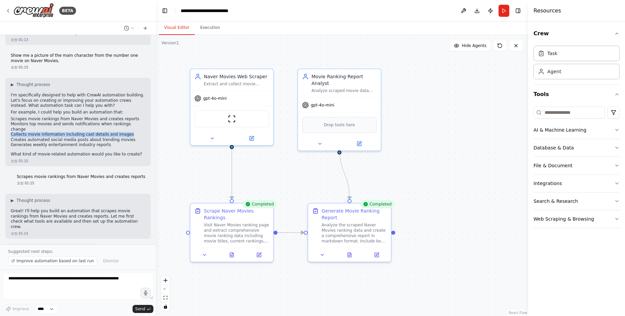
drag, startPoint x: 8, startPoint y: 129, endPoint x: 137, endPoint y: 128, distance: 128.7
click at [137, 128] on div "▶ Thought process I'm specifically designed to help with CrewAI automation buil…" at bounding box center [77, 122] width 145 height 88
copy li "Collects movie information including cast details and images"
click at [9, 8] on icon at bounding box center [7, 10] width 5 height 5
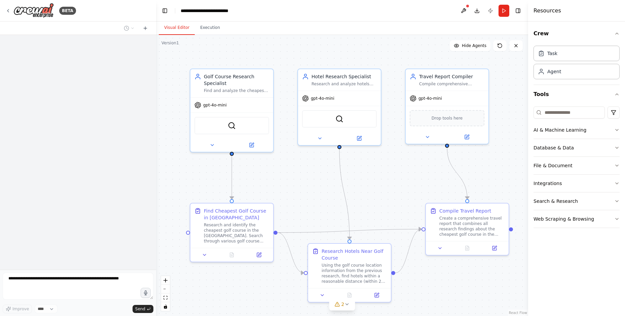
scroll to position [278, 0]
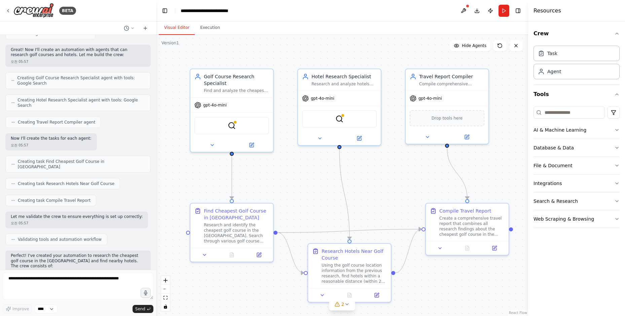
click at [155, 46] on div at bounding box center [154, 158] width 3 height 316
click at [154, 47] on div at bounding box center [154, 158] width 3 height 316
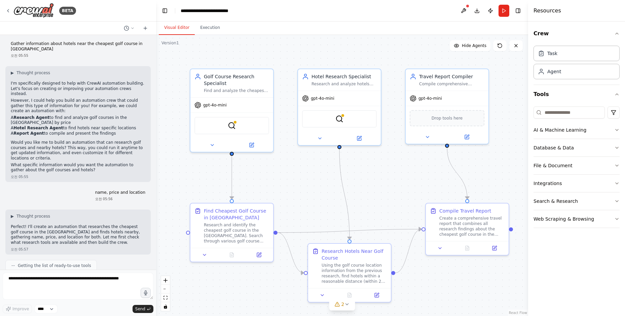
scroll to position [0, 0]
drag, startPoint x: 11, startPoint y: 45, endPoint x: 29, endPoint y: 50, distance: 18.8
click at [29, 50] on p "Gather information about hotels near the cheapest golf course in USA" at bounding box center [78, 48] width 134 height 10
copy p "Gather information about hotels near the cheapest golf course in USA"
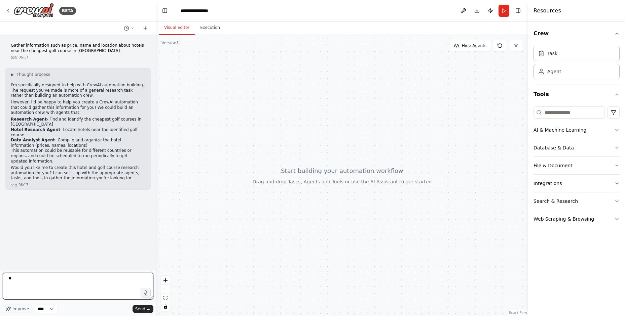
type textarea "*"
type textarea "***"
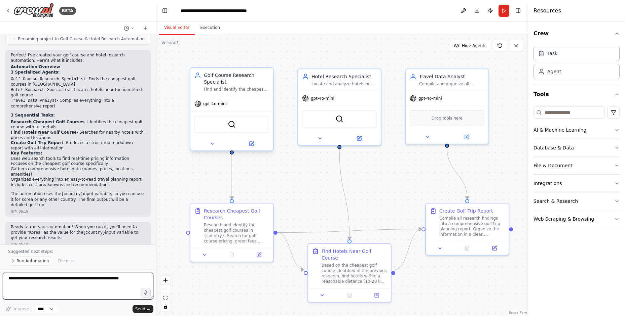
scroll to position [553, 0]
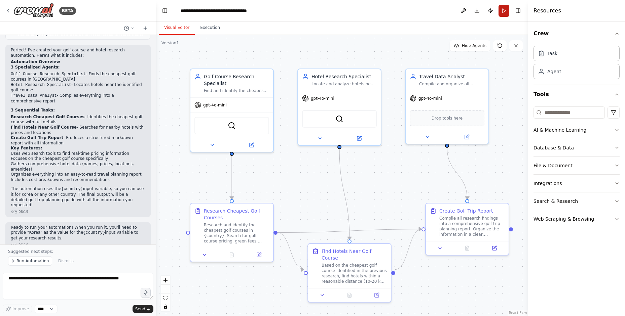
click at [504, 8] on button "Run" at bounding box center [503, 11] width 11 height 12
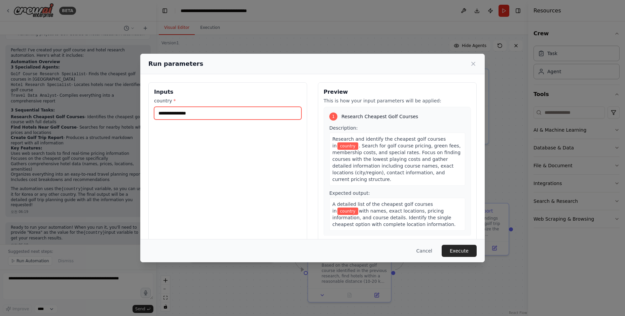
click at [206, 118] on input "country *" at bounding box center [227, 113] width 147 height 13
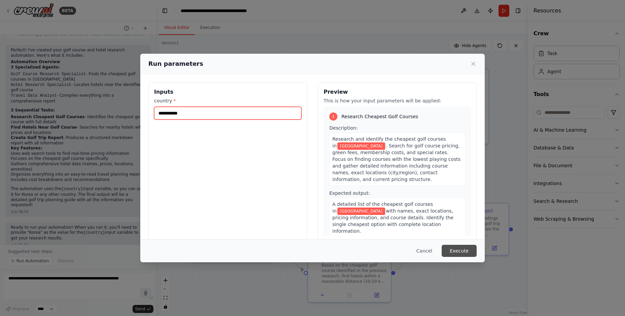
type input "**********"
click at [458, 252] on button "Execute" at bounding box center [458, 251] width 35 height 12
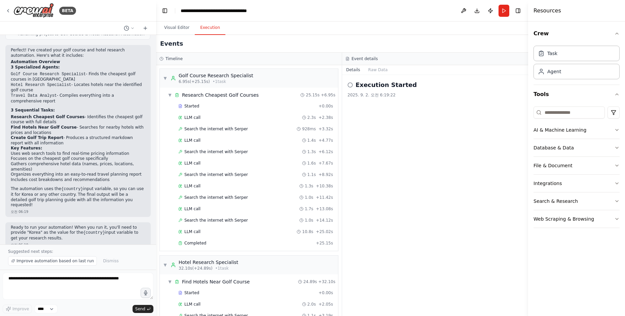
click at [204, 27] on button "Execution" at bounding box center [210, 28] width 31 height 14
click at [234, 93] on div "Research Cheapest Golf Courses" at bounding box center [220, 95] width 77 height 7
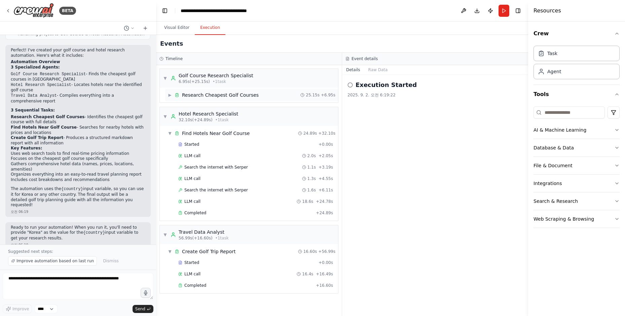
click at [224, 93] on div "Research Cheapest Golf Courses" at bounding box center [220, 95] width 77 height 7
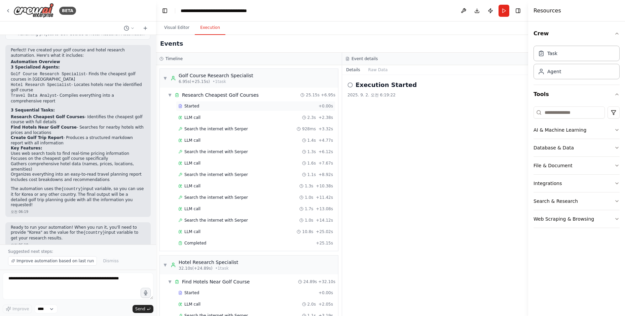
click at [202, 108] on div "Started" at bounding box center [246, 106] width 137 height 5
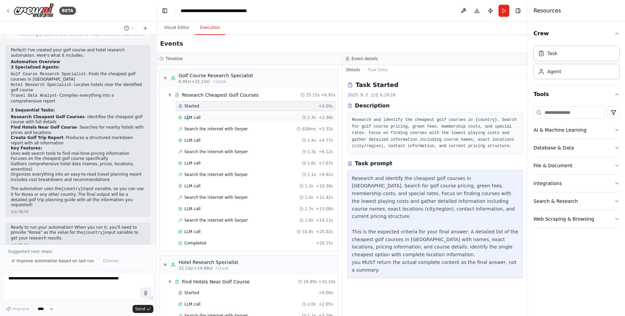
click at [188, 117] on span "LLM call" at bounding box center [192, 117] width 16 height 5
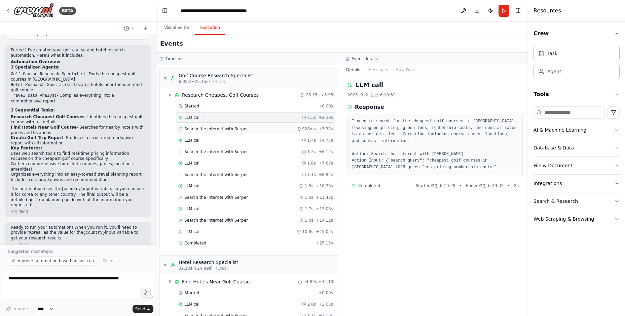
click at [211, 132] on div "Search the internet with Serper 928ms + 3.32s" at bounding box center [255, 129] width 159 height 10
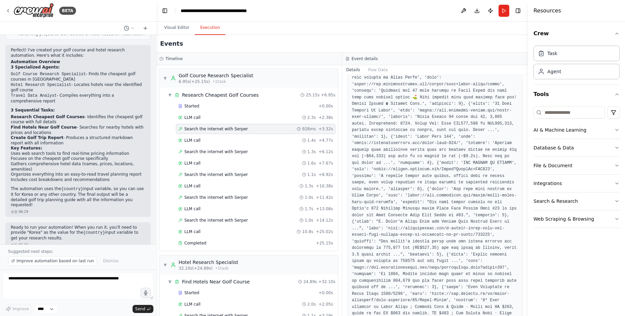
scroll to position [217, 0]
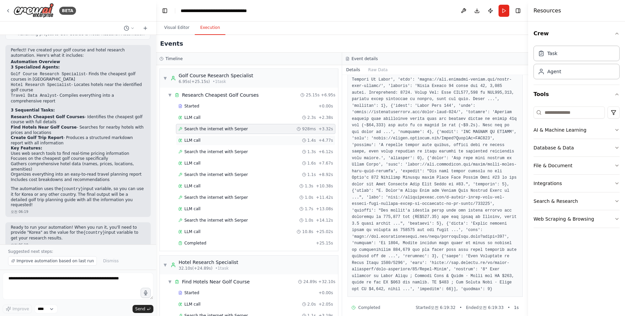
click at [194, 139] on span "LLM call" at bounding box center [192, 140] width 16 height 5
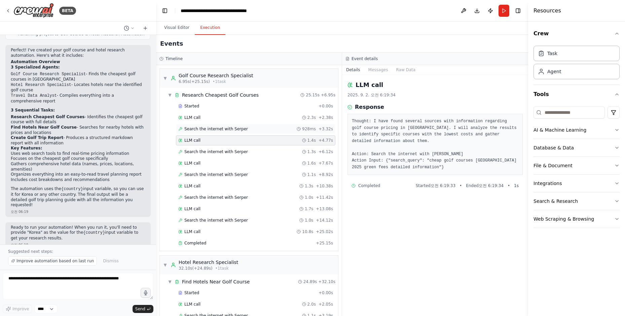
click at [228, 128] on span "Search the internet with Serper" at bounding box center [216, 128] width 64 height 5
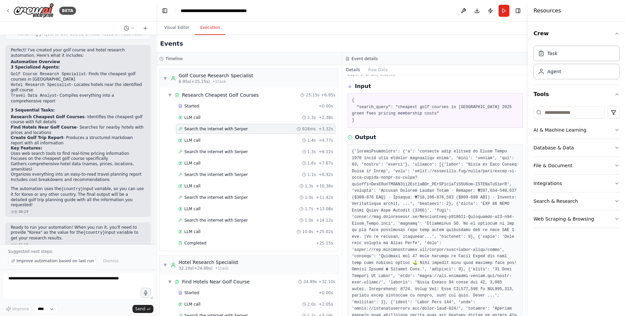
scroll to position [23, 0]
click at [227, 152] on span "Search the internet with Serper" at bounding box center [216, 151] width 64 height 5
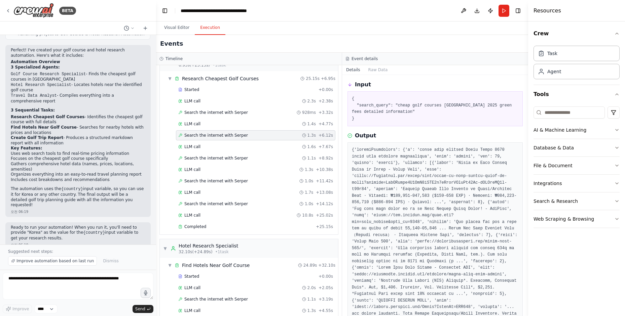
scroll to position [34, 0]
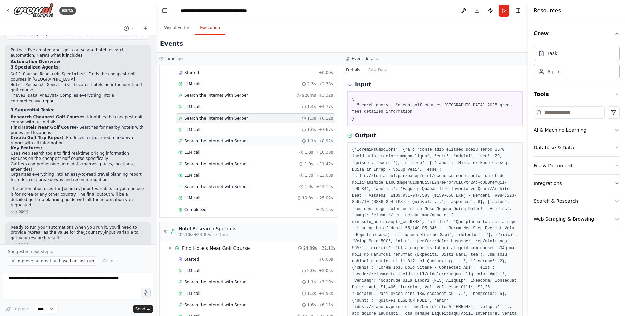
click at [235, 144] on div "Search the internet with Serper 1.1s + 8.92s" at bounding box center [255, 141] width 159 height 10
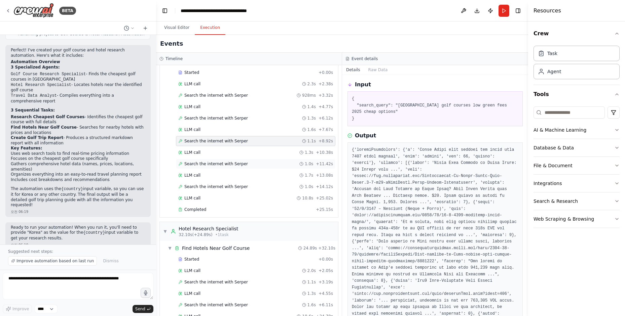
click at [218, 166] on span "Search the internet with Serper" at bounding box center [216, 163] width 64 height 5
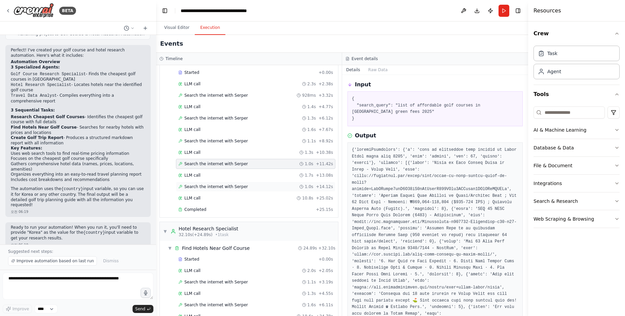
click at [233, 191] on div "Search the internet with Serper 1.0s + 14.12s" at bounding box center [255, 187] width 159 height 10
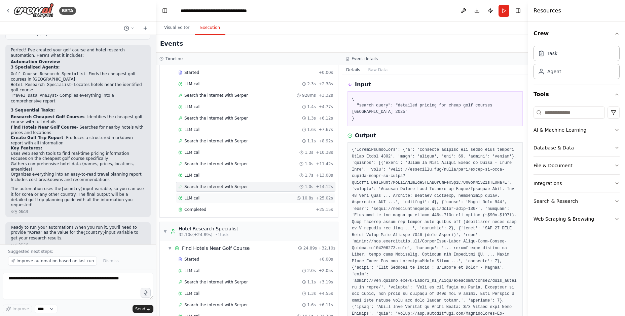
click at [223, 202] on div "LLM call 10.8s + 25.02s" at bounding box center [255, 198] width 159 height 10
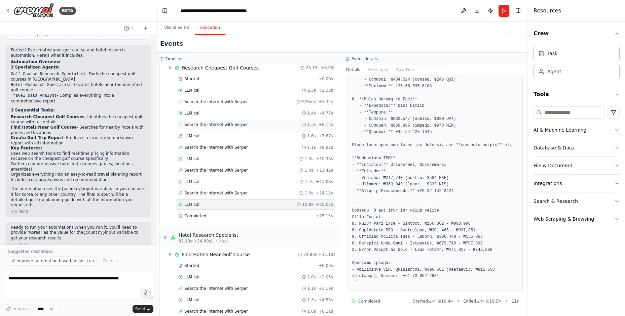
scroll to position [0, 0]
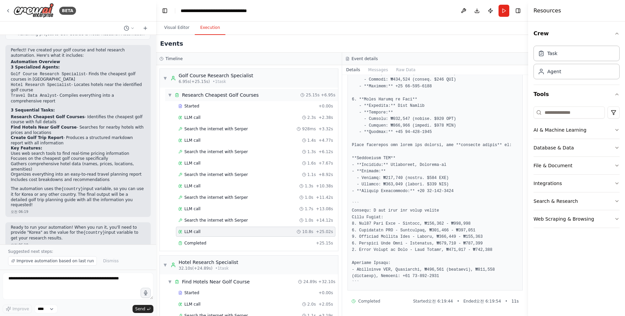
click at [220, 94] on div "Research Cheapest Golf Courses" at bounding box center [220, 95] width 77 height 7
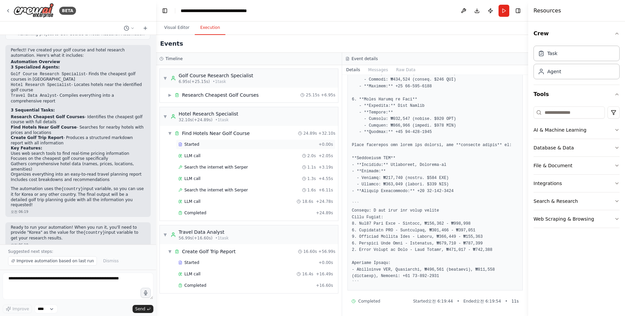
click at [191, 142] on span "Started" at bounding box center [191, 144] width 15 height 5
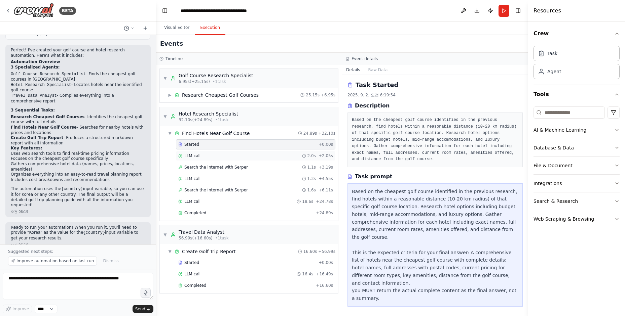
click at [190, 156] on span "LLM call" at bounding box center [192, 155] width 16 height 5
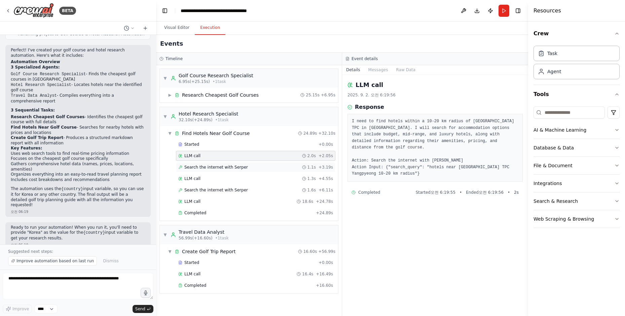
click at [208, 169] on span "Search the internet with Serper" at bounding box center [216, 167] width 64 height 5
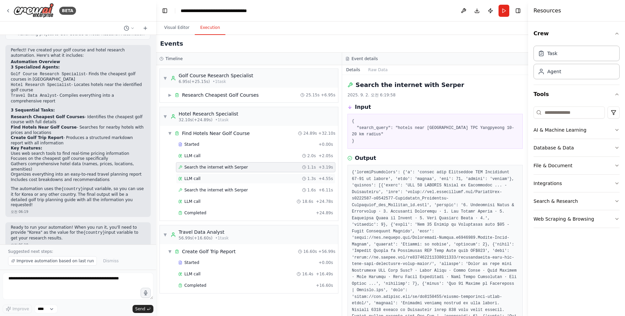
click at [198, 179] on span "LLM call" at bounding box center [192, 178] width 16 height 5
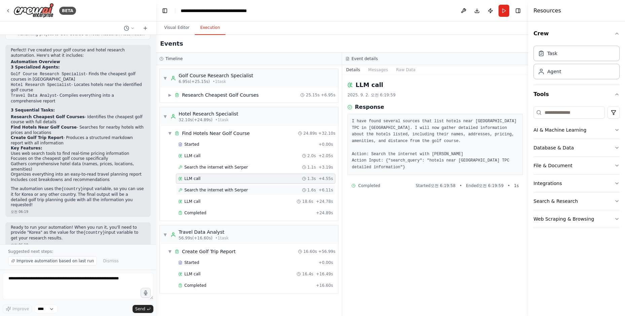
click at [210, 185] on div "Search the internet with Serper 1.6s + 6.11s" at bounding box center [255, 190] width 159 height 10
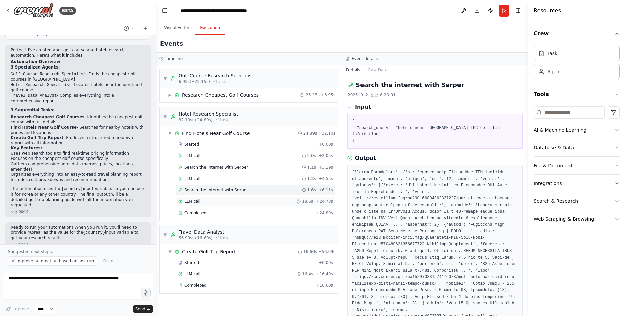
click at [202, 202] on div "LLM call 18.6s + 24.78s" at bounding box center [255, 201] width 155 height 5
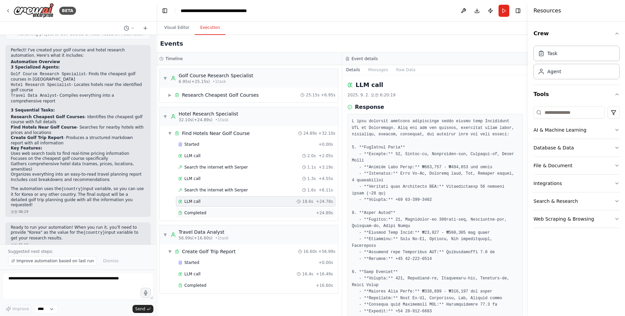
click at [205, 212] on div "Completed" at bounding box center [245, 212] width 135 height 5
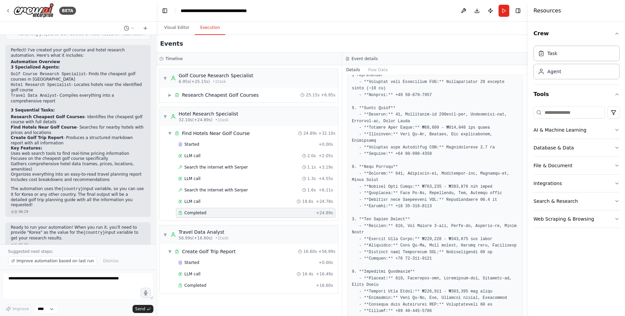
scroll to position [155, 0]
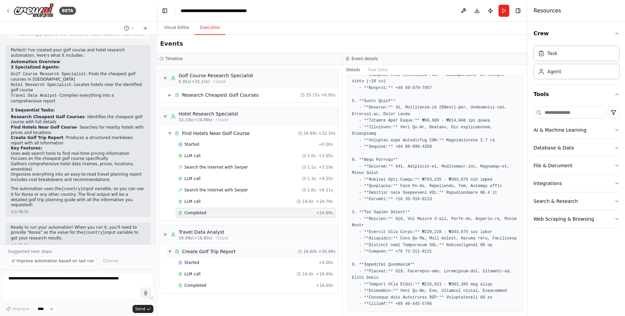
click at [214, 254] on div "Create Golf Trip Report" at bounding box center [209, 251] width 54 height 7
click at [218, 254] on div "Create Golf Trip Report" at bounding box center [209, 251] width 54 height 7
click at [197, 262] on span "Started" at bounding box center [191, 262] width 15 height 5
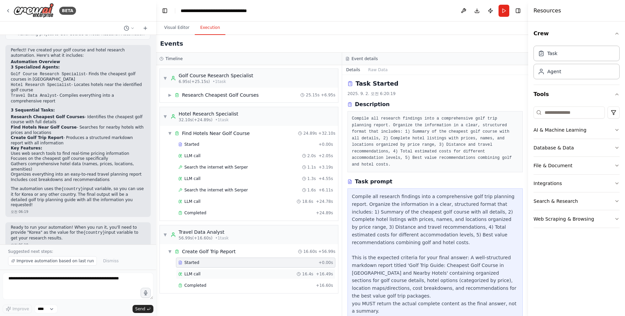
click at [200, 274] on div "LLM call 16.4s + 16.49s" at bounding box center [255, 274] width 155 height 5
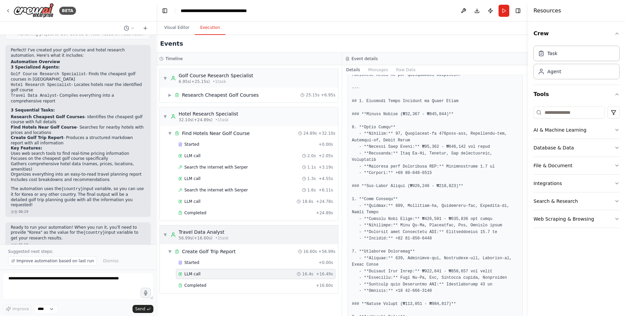
scroll to position [157, 0]
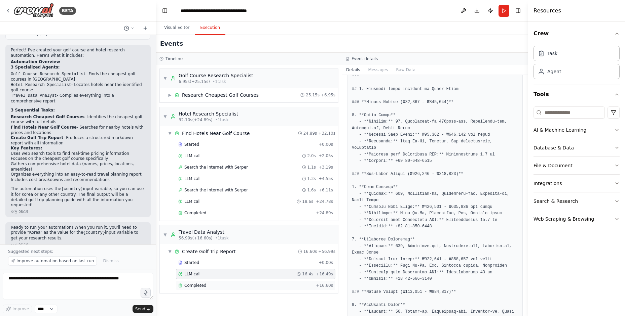
click at [204, 288] on span "Completed" at bounding box center [195, 285] width 22 height 5
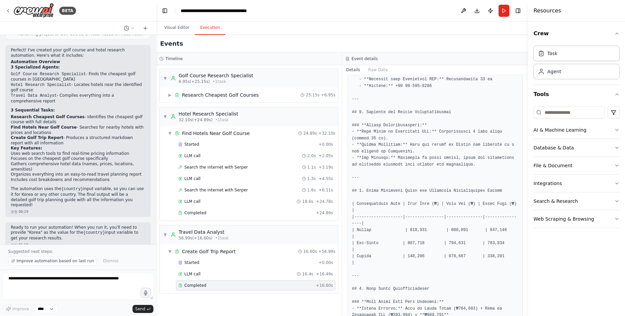
scroll to position [538, 0]
click at [176, 29] on button "Visual Editor" at bounding box center [177, 28] width 36 height 14
click at [213, 30] on button "Execution" at bounding box center [210, 28] width 31 height 14
click at [181, 26] on button "Visual Editor" at bounding box center [177, 28] width 36 height 14
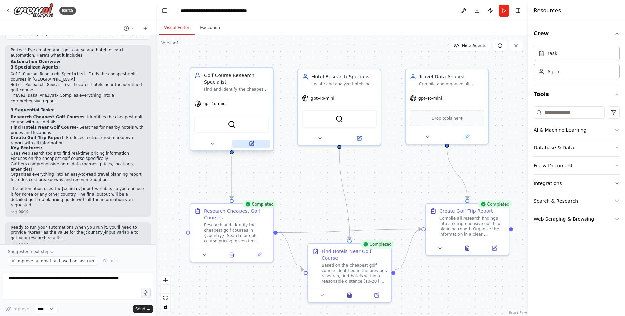
click at [257, 142] on button at bounding box center [251, 144] width 38 height 8
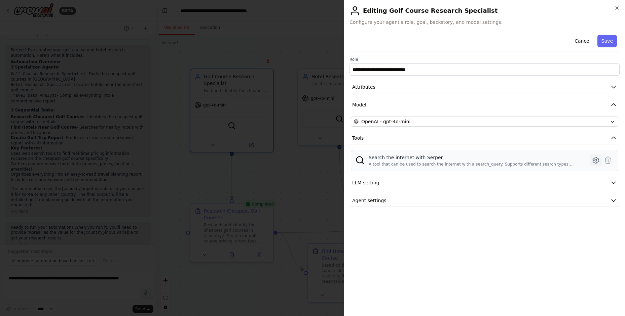
click at [595, 160] on icon at bounding box center [595, 160] width 8 height 8
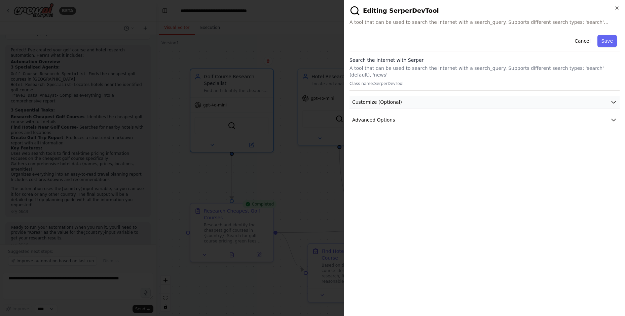
click at [392, 99] on span "Customize (Optional)" at bounding box center [377, 102] width 50 height 7
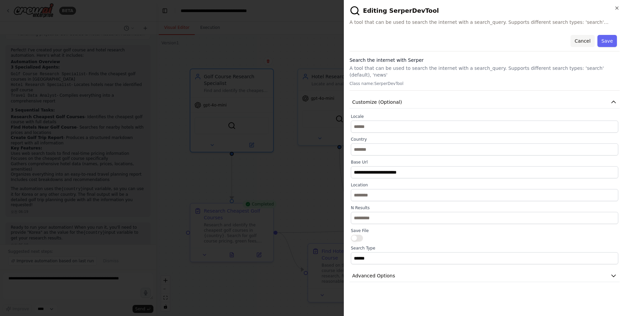
click at [583, 42] on button "Cancel" at bounding box center [582, 41] width 24 height 12
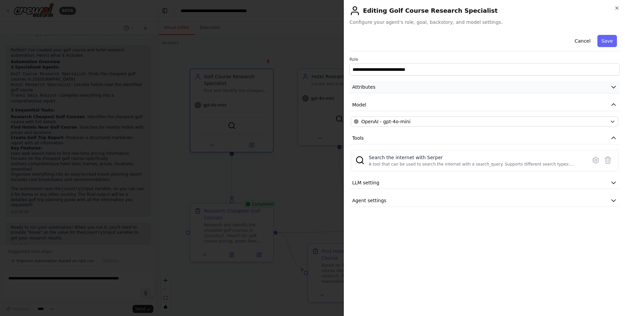
click at [369, 88] on span "Attributes" at bounding box center [363, 87] width 23 height 7
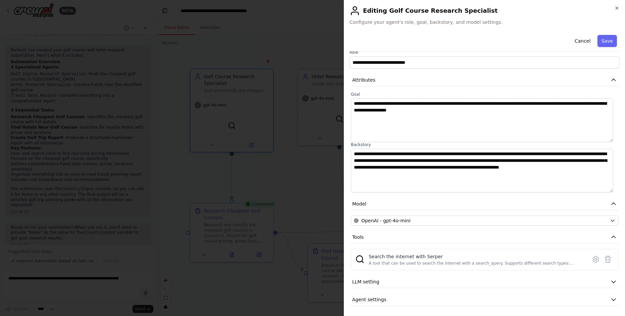
scroll to position [8, 0]
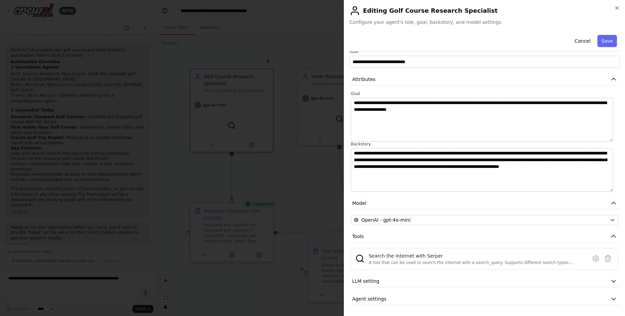
click at [297, 101] on div at bounding box center [312, 158] width 625 height 316
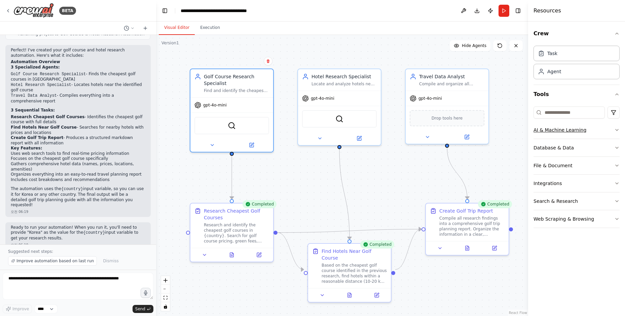
click at [556, 129] on button "AI & Machine Learning" at bounding box center [576, 129] width 86 height 17
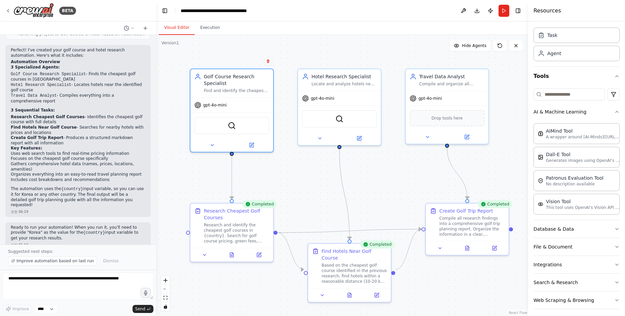
scroll to position [22, 0]
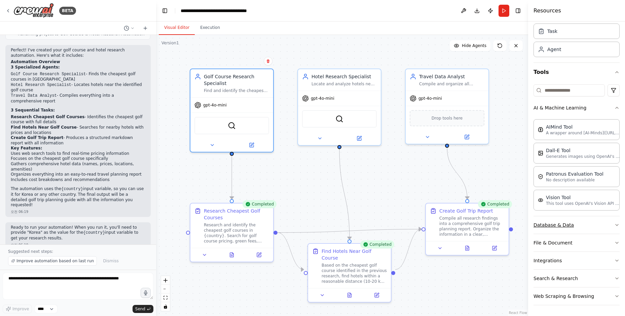
click at [554, 226] on button "Database & Data" at bounding box center [576, 224] width 86 height 17
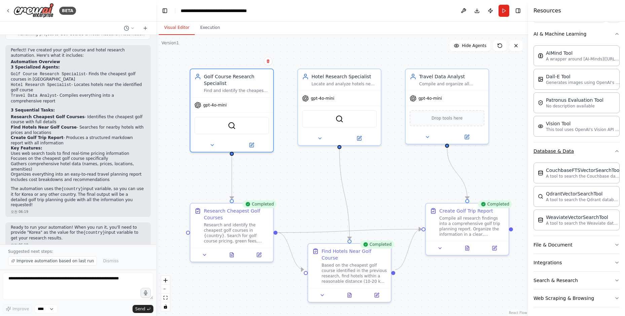
scroll to position [98, 0]
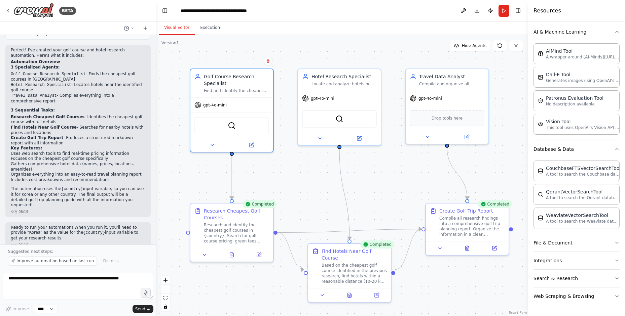
click at [551, 245] on button "File & Document" at bounding box center [576, 242] width 86 height 17
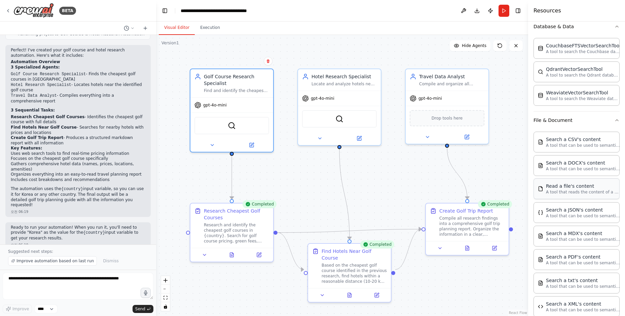
scroll to position [244, 0]
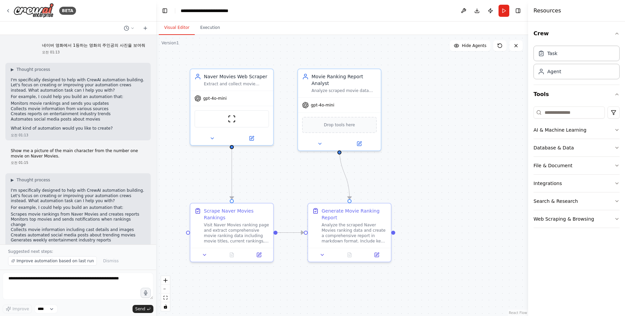
scroll to position [393, 0]
